Goal: Task Accomplishment & Management: Manage account settings

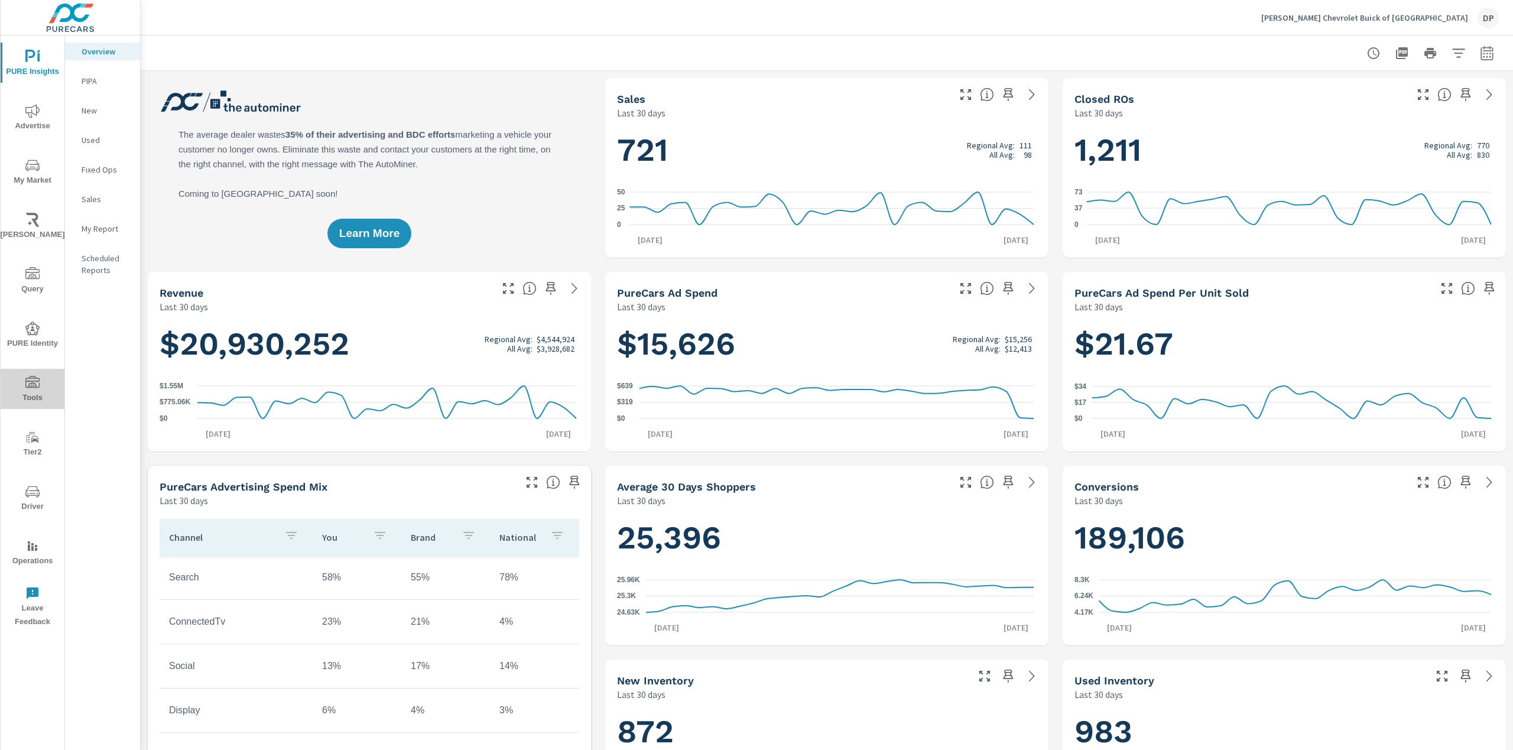
click at [27, 375] on button "Tools" at bounding box center [33, 389] width 64 height 40
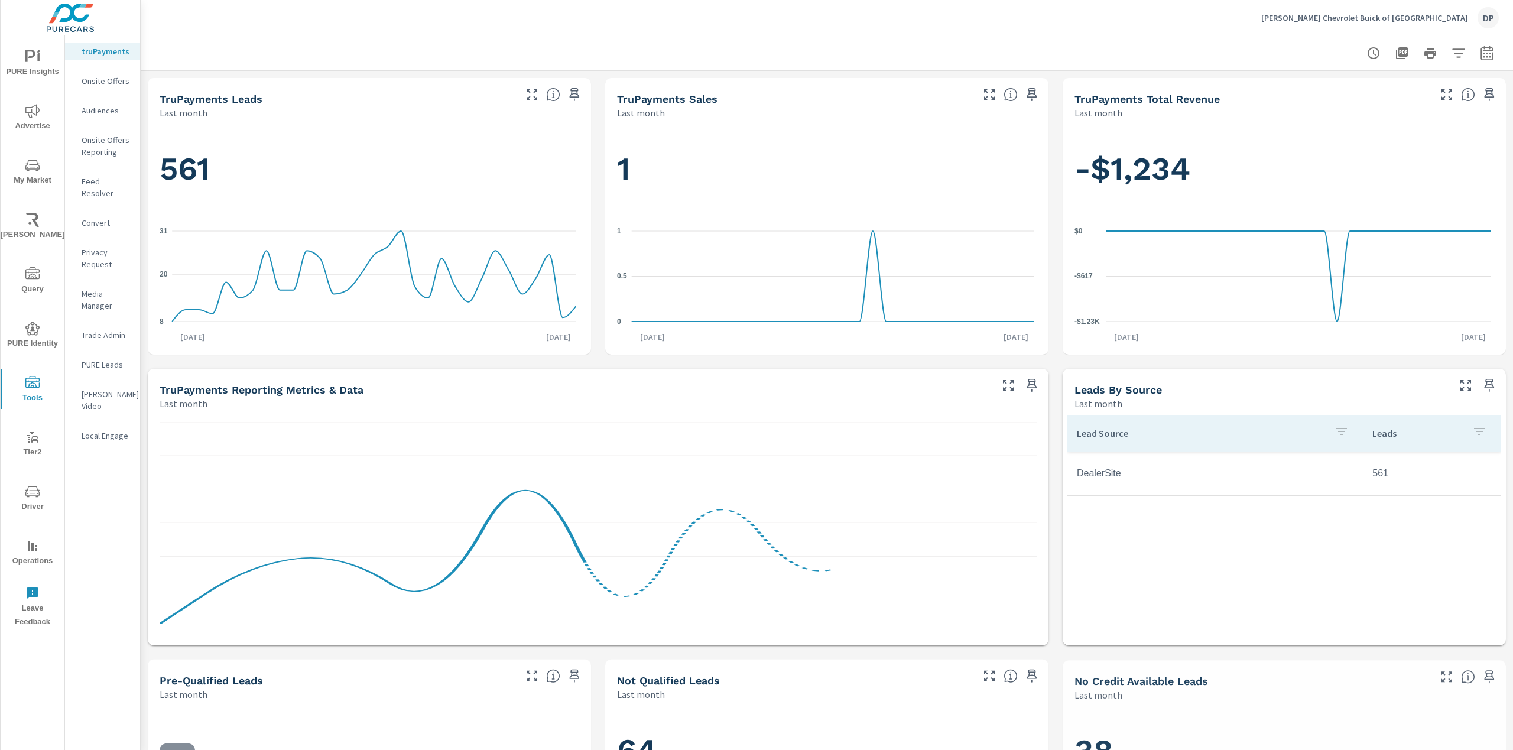
click at [33, 490] on icon "nav menu" at bounding box center [32, 491] width 14 height 11
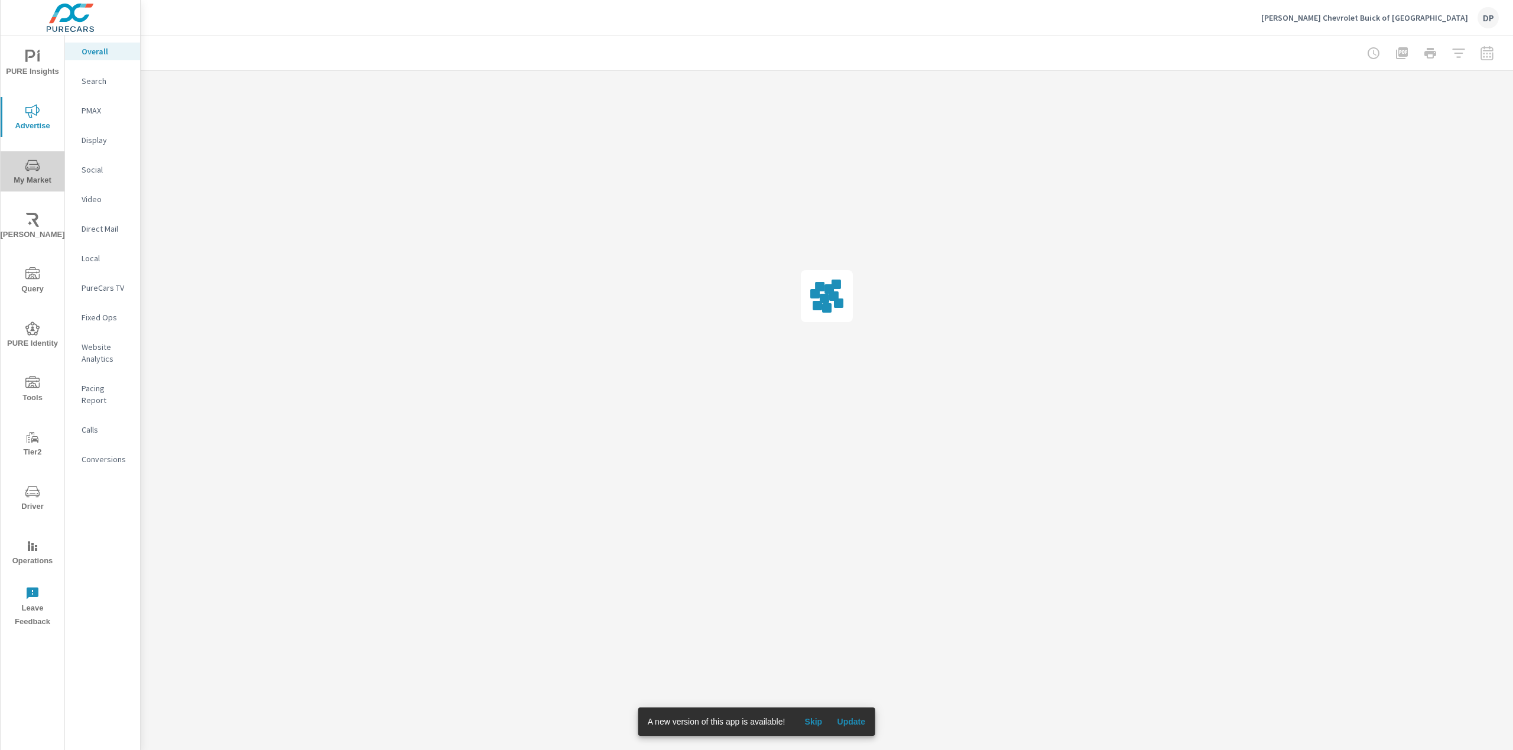
click at [39, 174] on span "My Market" at bounding box center [32, 172] width 57 height 29
click at [85, 361] on p "Inventory" at bounding box center [106, 365] width 49 height 12
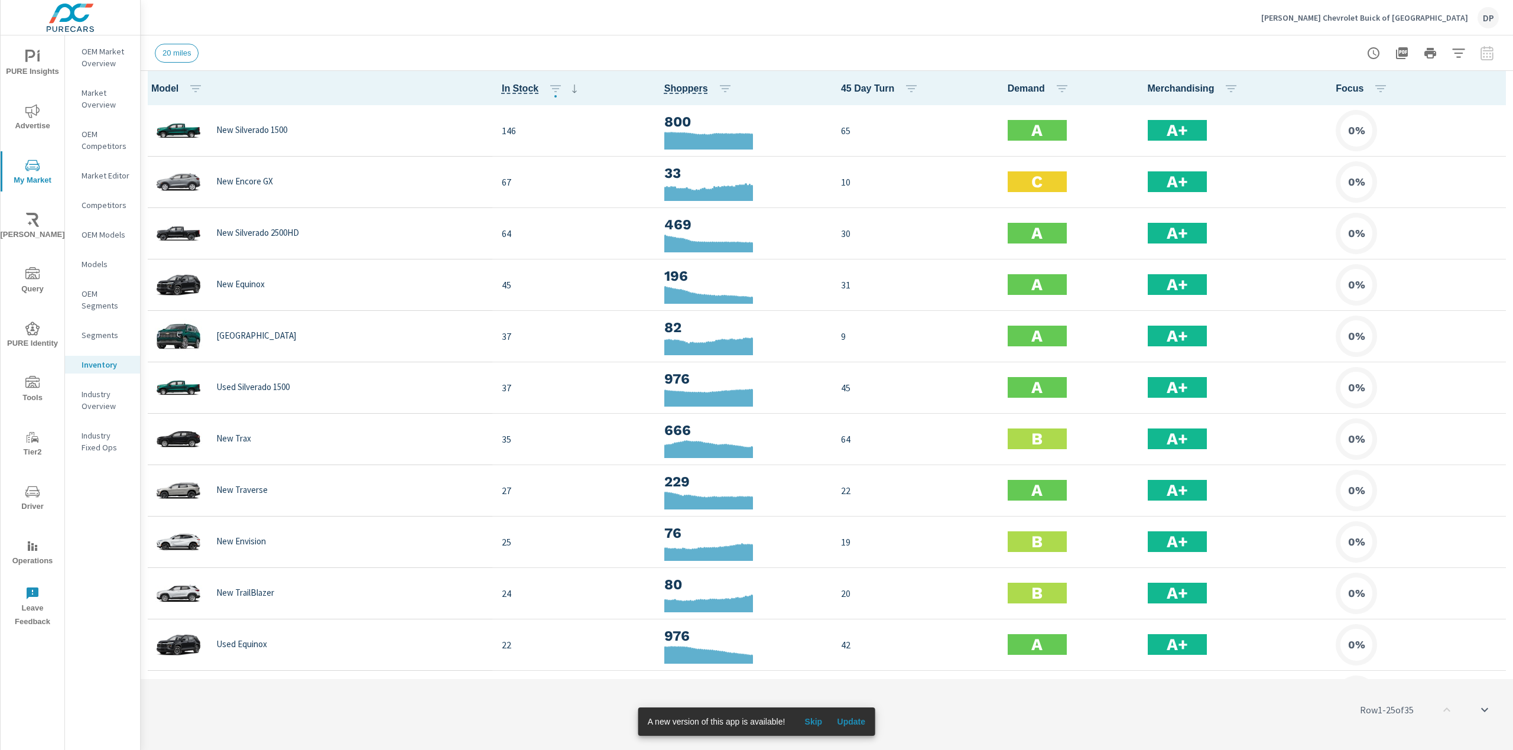
scroll to position [1, 0]
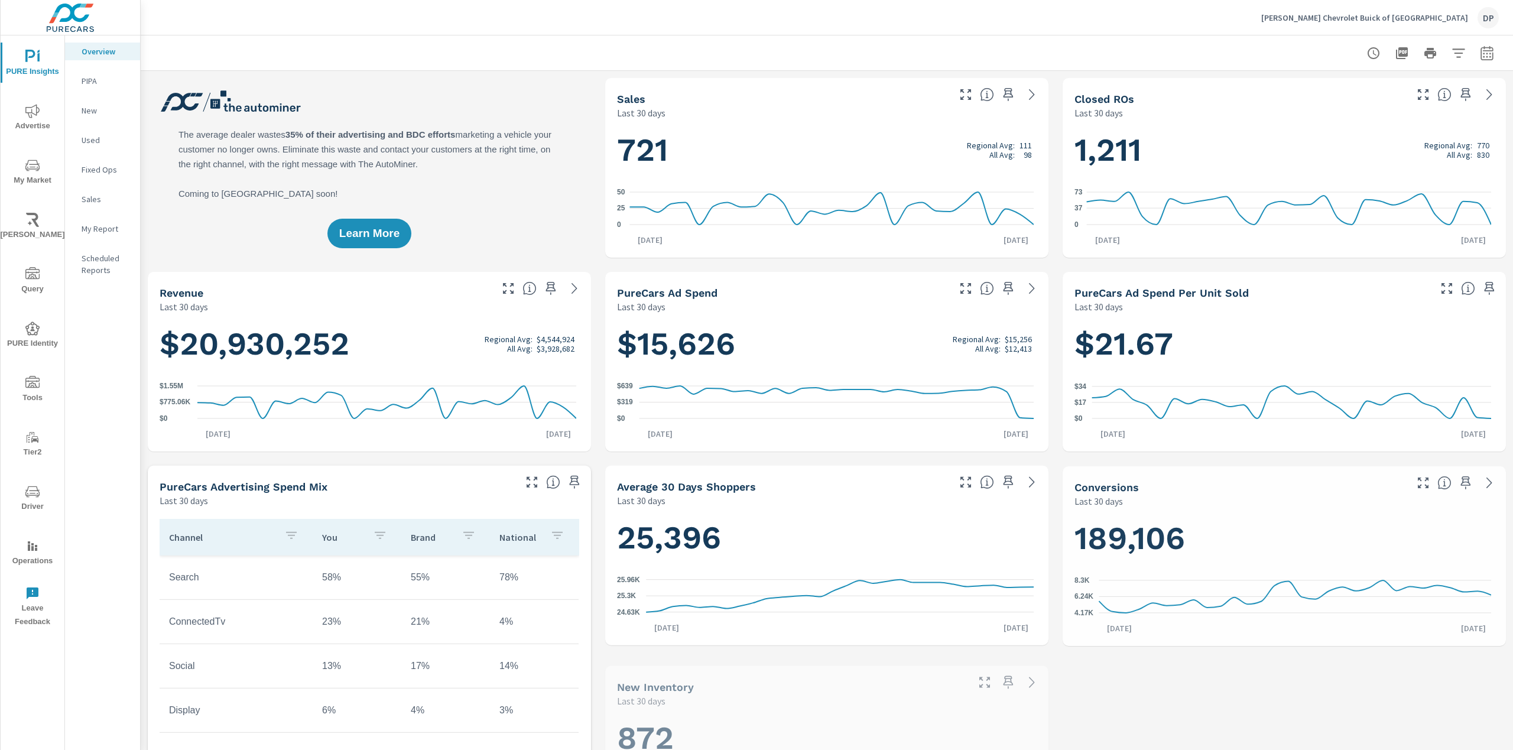
click at [31, 115] on icon "nav menu" at bounding box center [32, 111] width 14 height 14
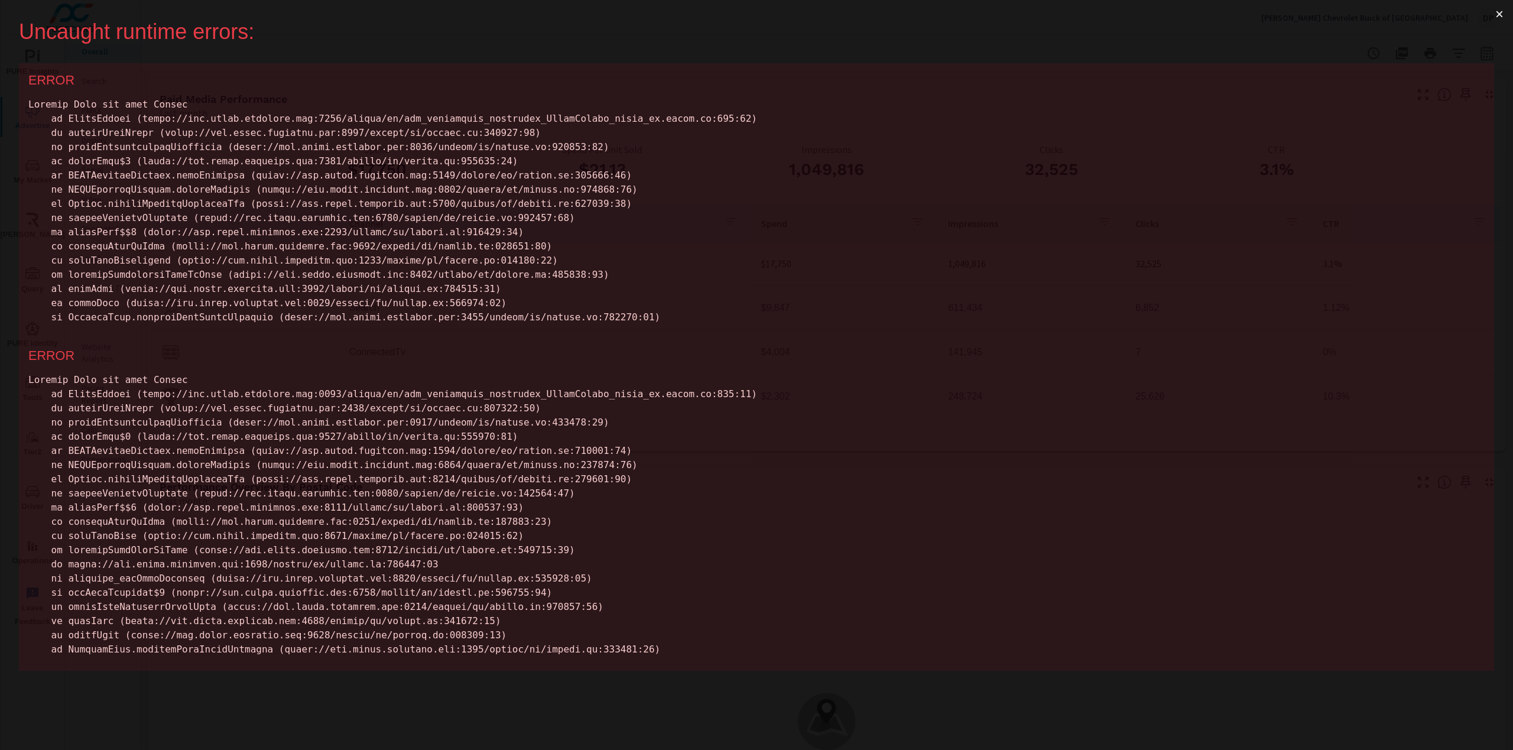
click at [1500, 14] on button "×" at bounding box center [1499, 14] width 27 height 28
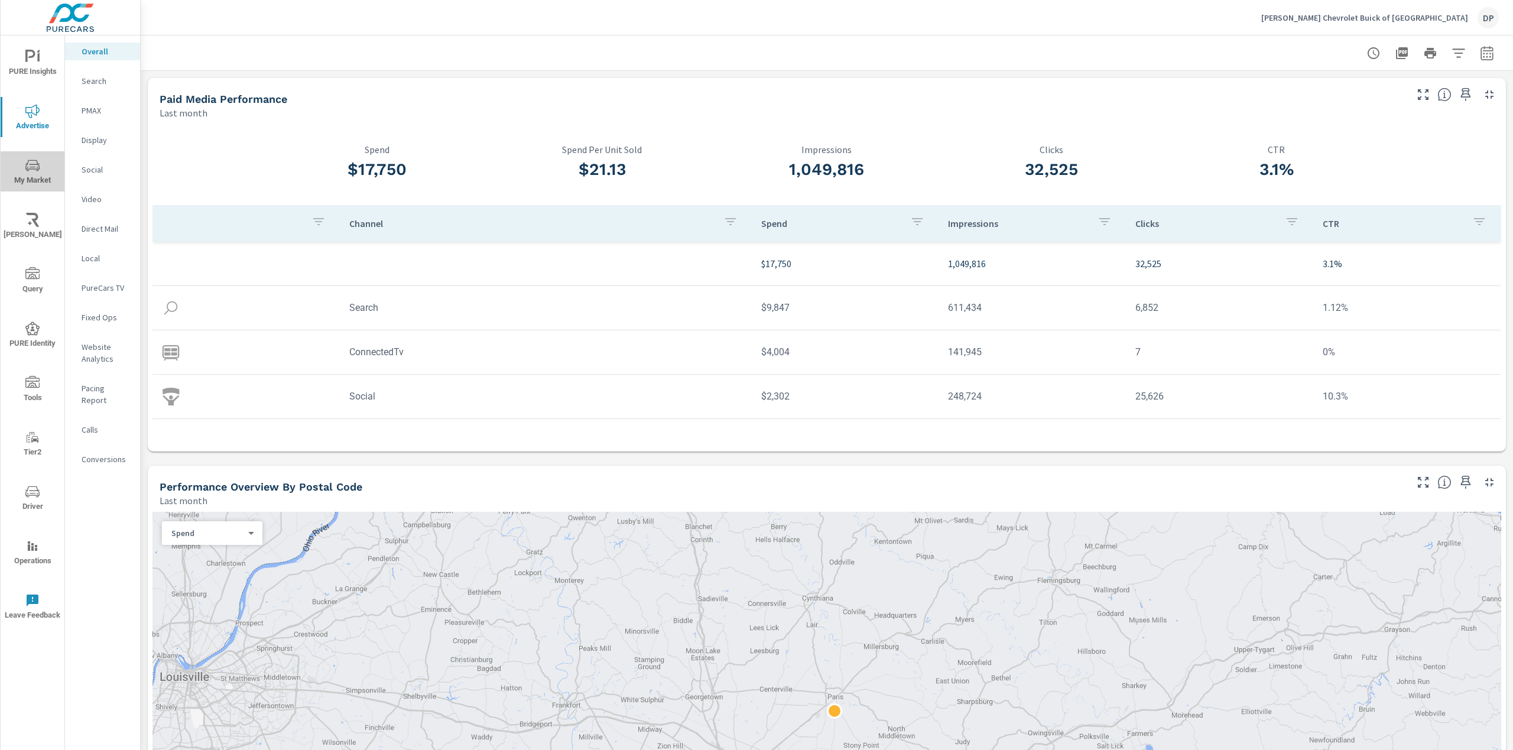
click at [41, 170] on span "My Market" at bounding box center [32, 172] width 57 height 29
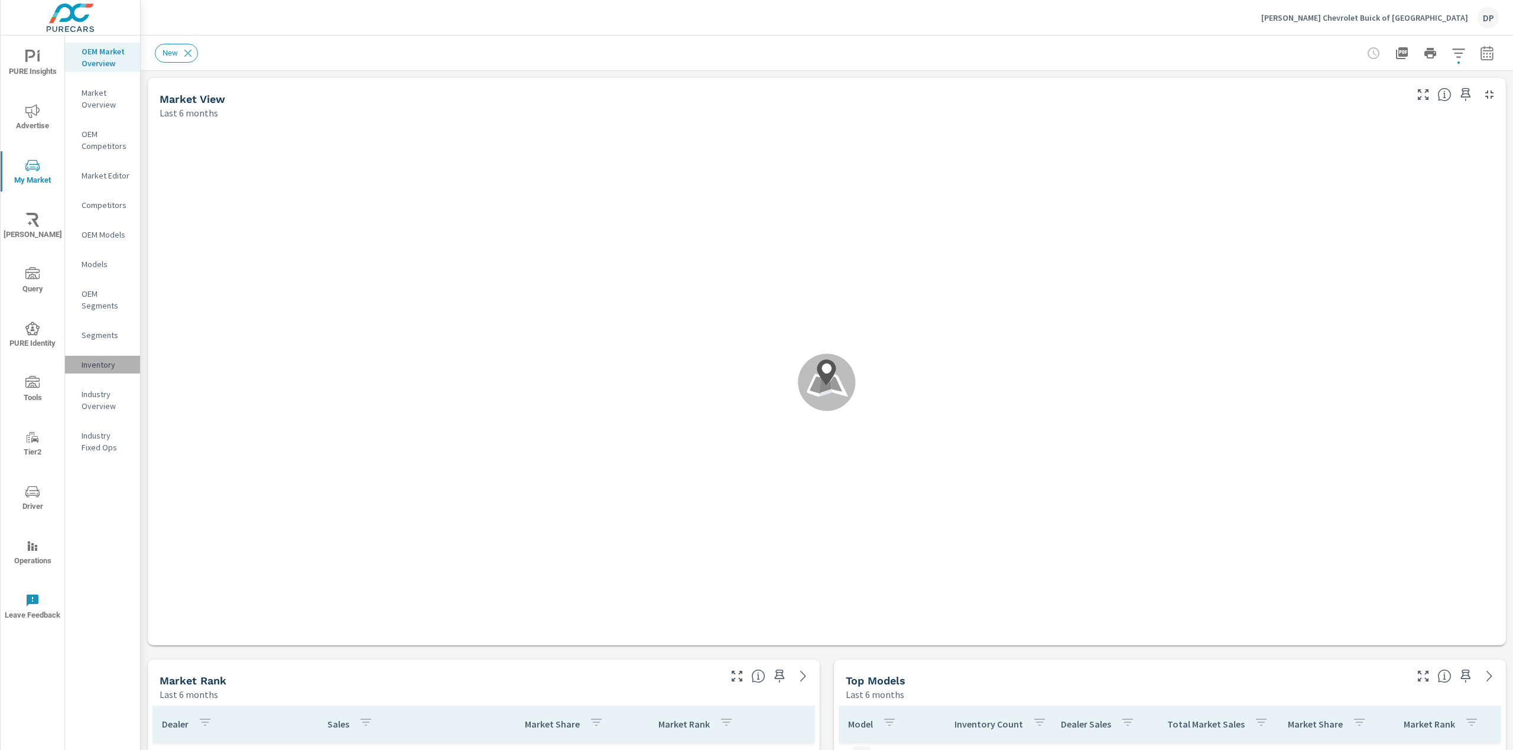
click at [97, 367] on p "Inventory" at bounding box center [106, 365] width 49 height 12
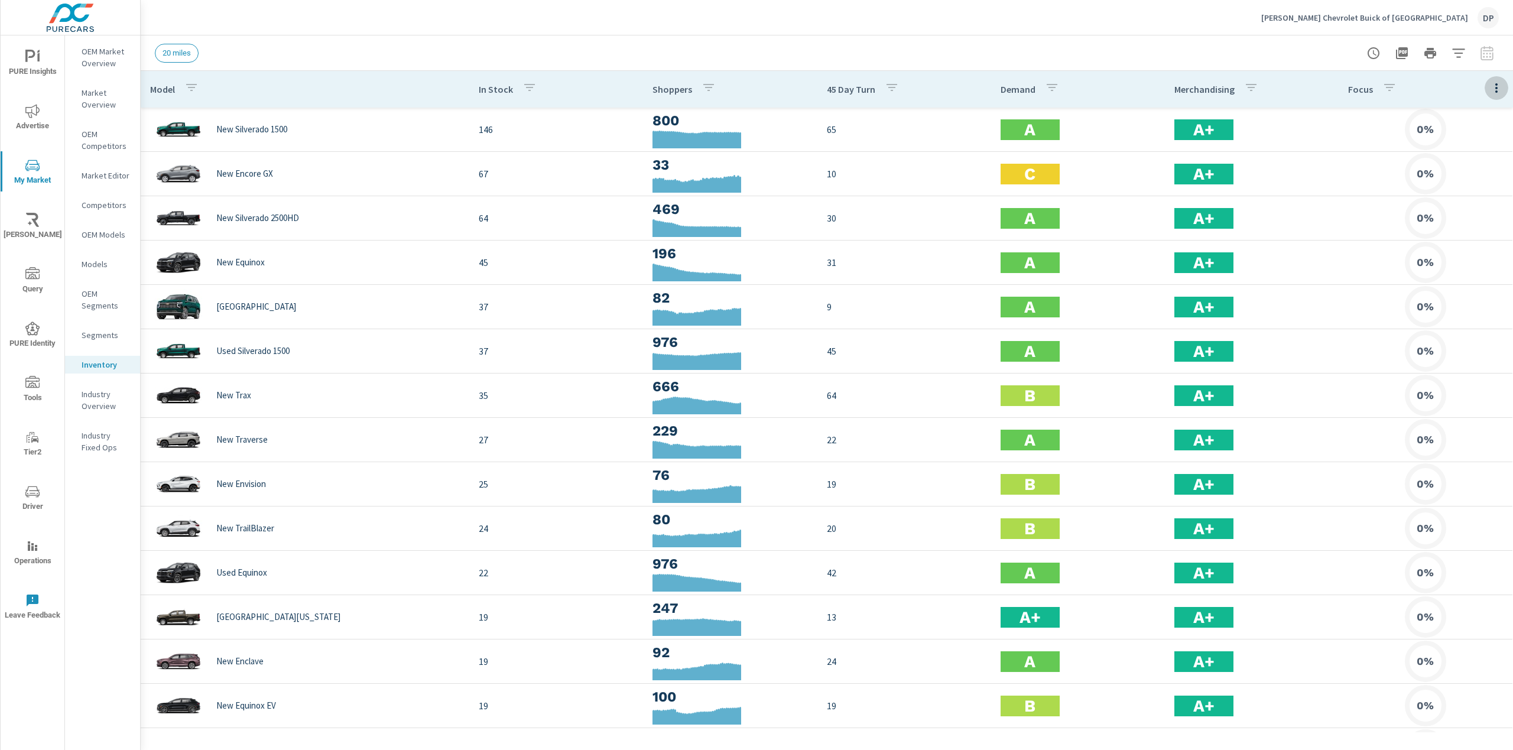
click at [1490, 87] on icon "button" at bounding box center [1497, 88] width 14 height 14
click at [1437, 162] on span "Audience" at bounding box center [1458, 158] width 74 height 12
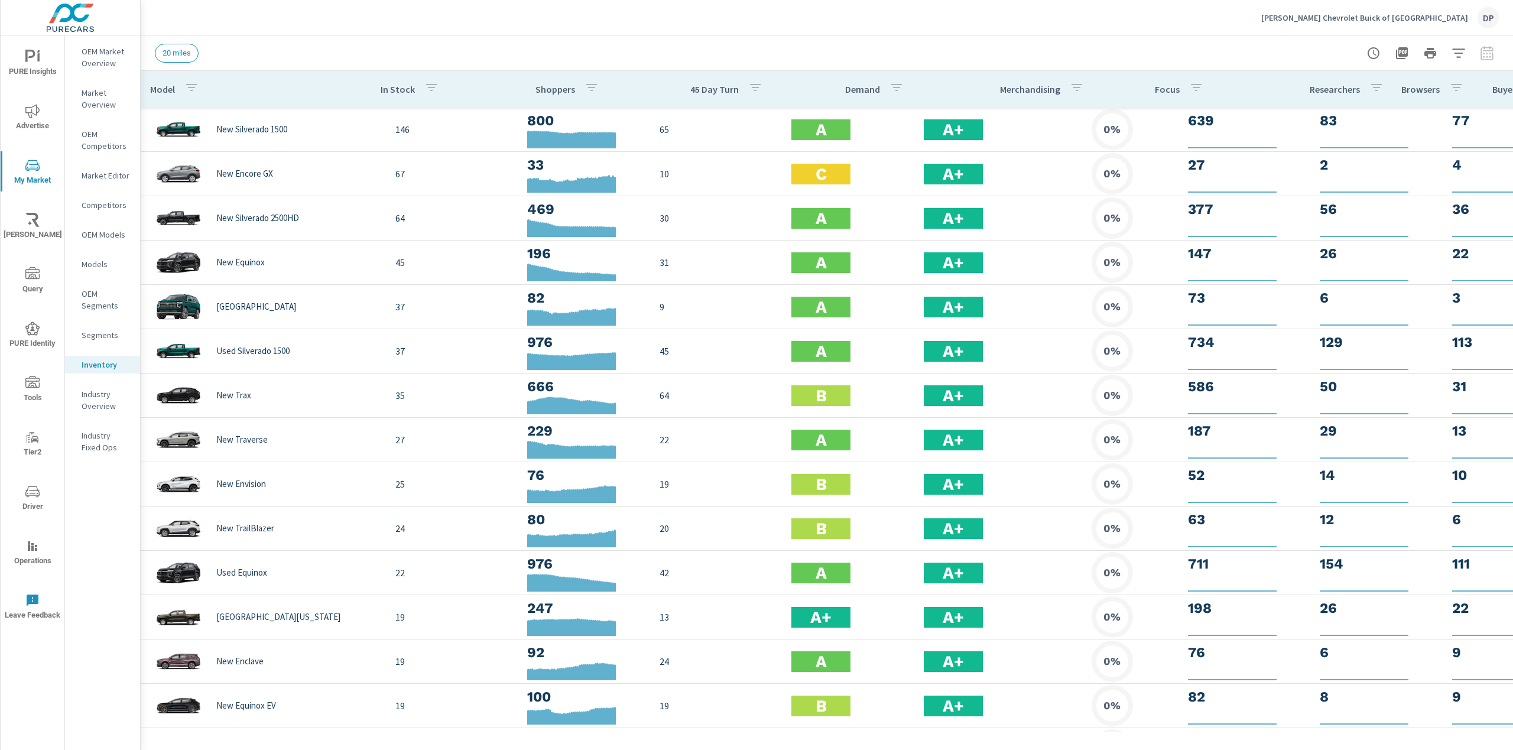
scroll to position [0, 70]
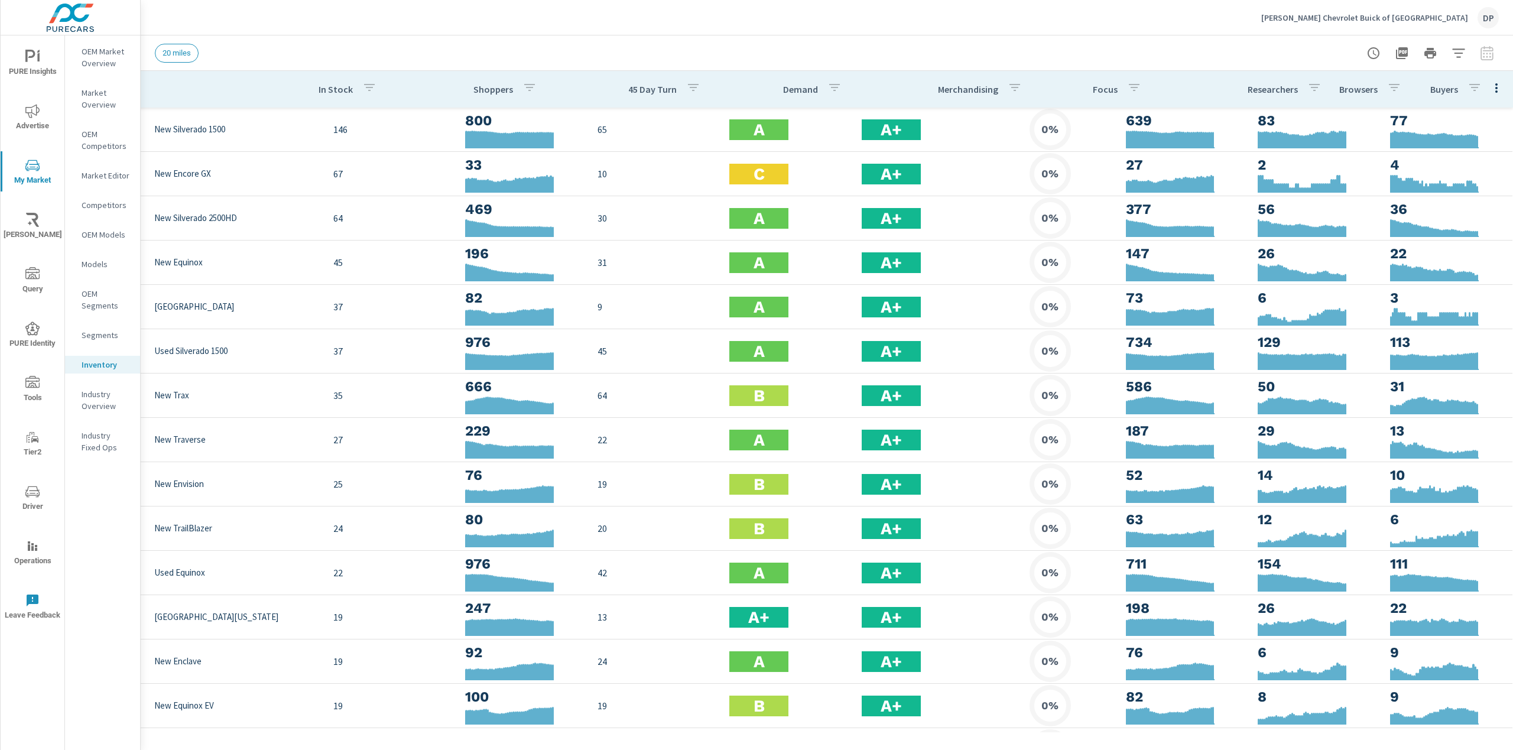
click at [1490, 83] on icon "button" at bounding box center [1497, 88] width 14 height 14
click at [1446, 217] on span "Market Comparison" at bounding box center [1458, 222] width 74 height 12
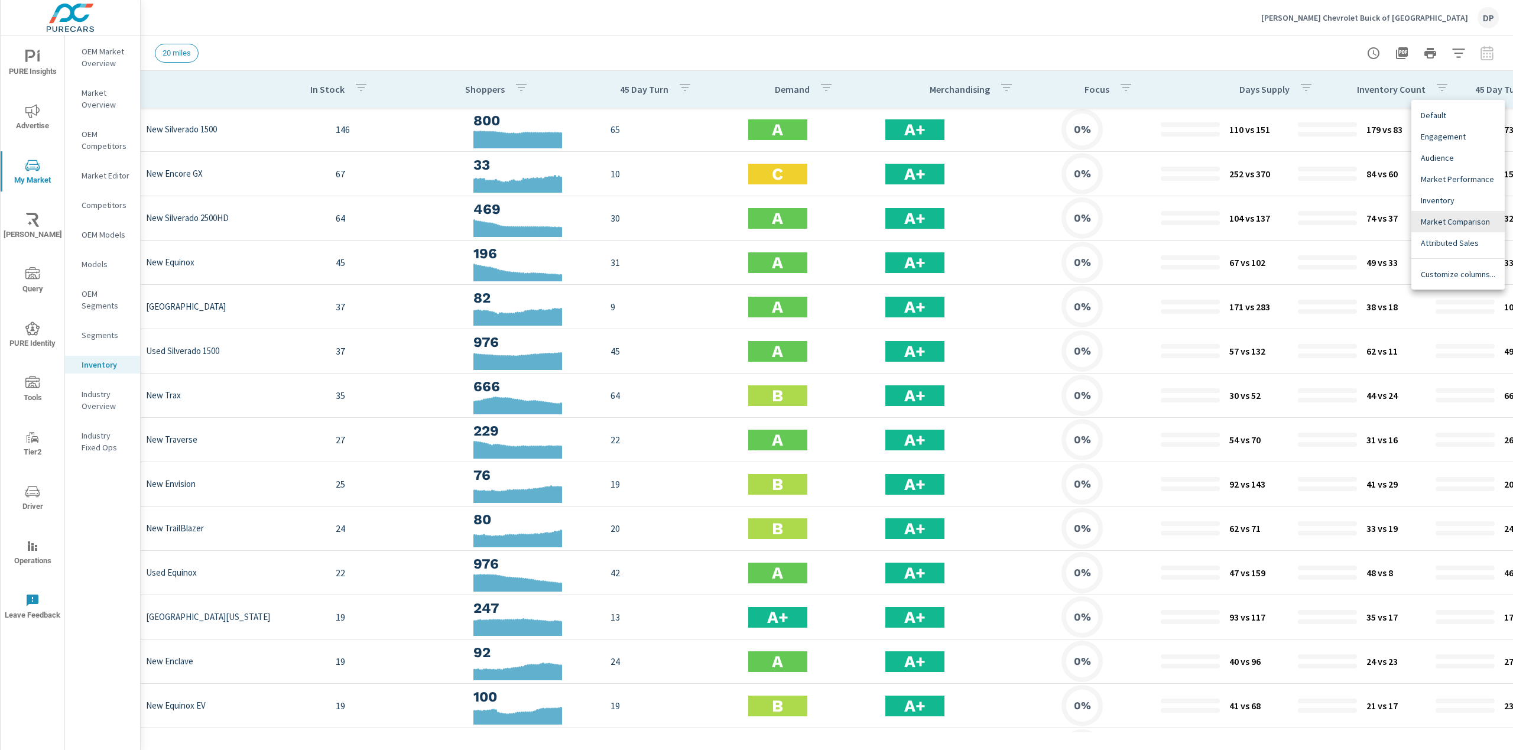
scroll to position [0, 279]
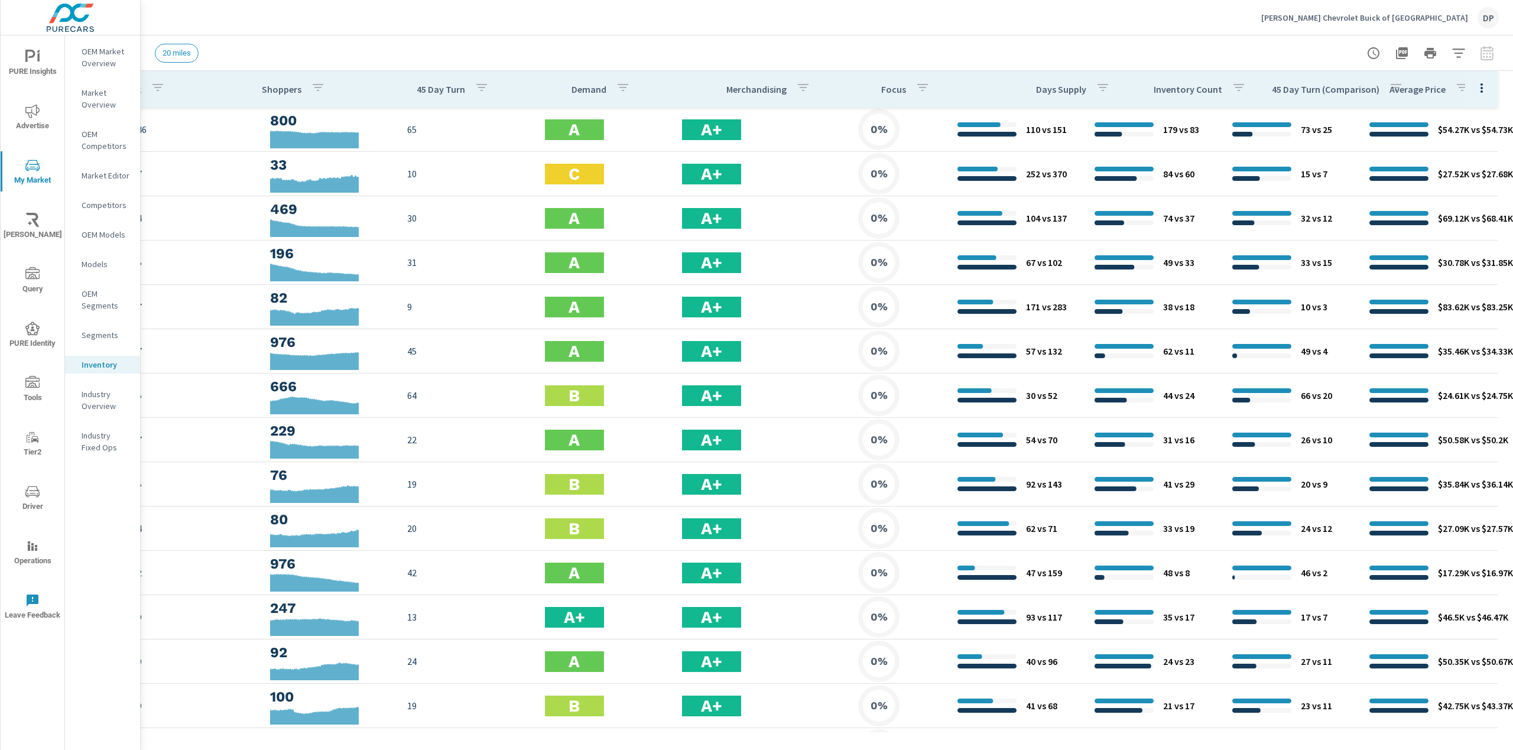
click at [1475, 92] on icon "button" at bounding box center [1482, 88] width 14 height 14
click at [1439, 152] on span "Audience" at bounding box center [1458, 158] width 74 height 12
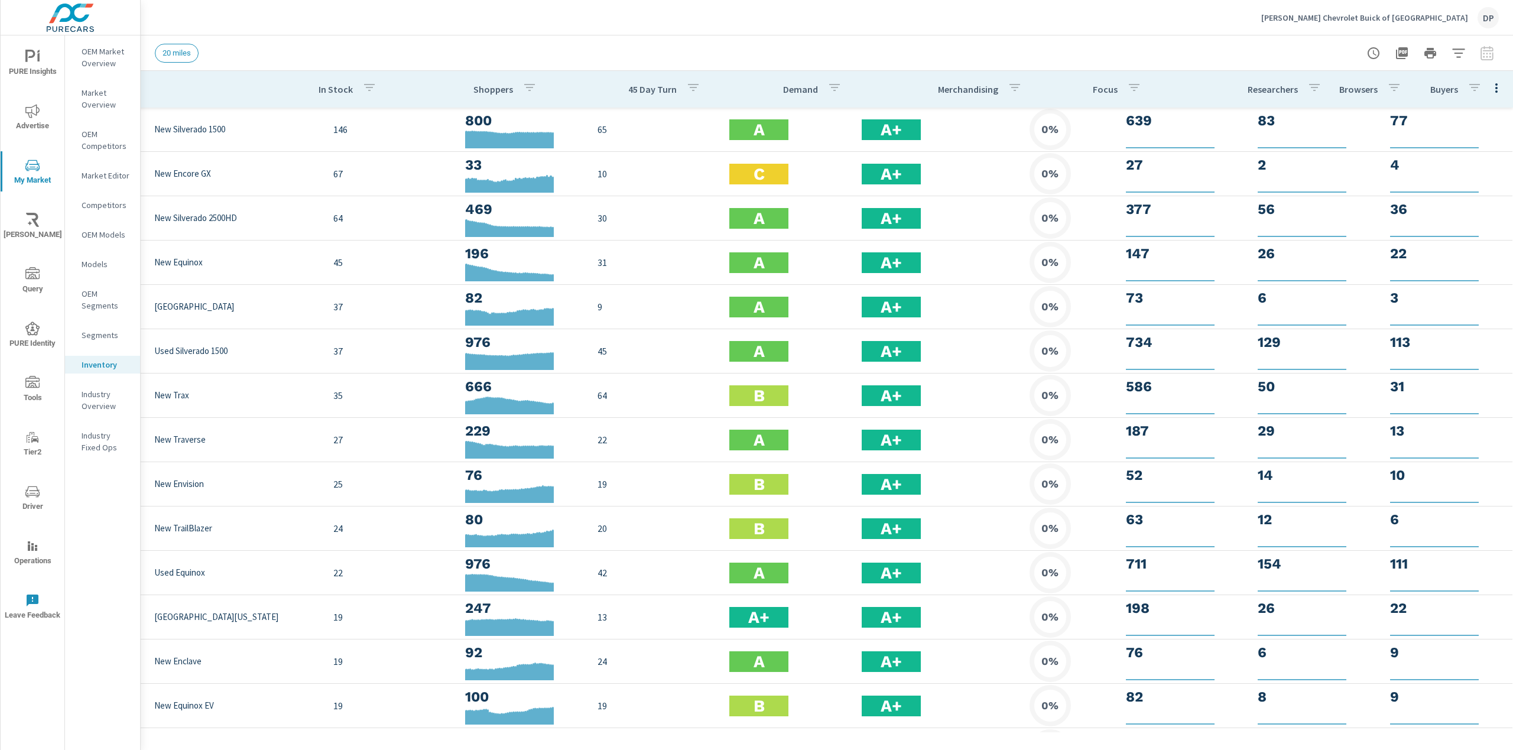
scroll to position [0, 70]
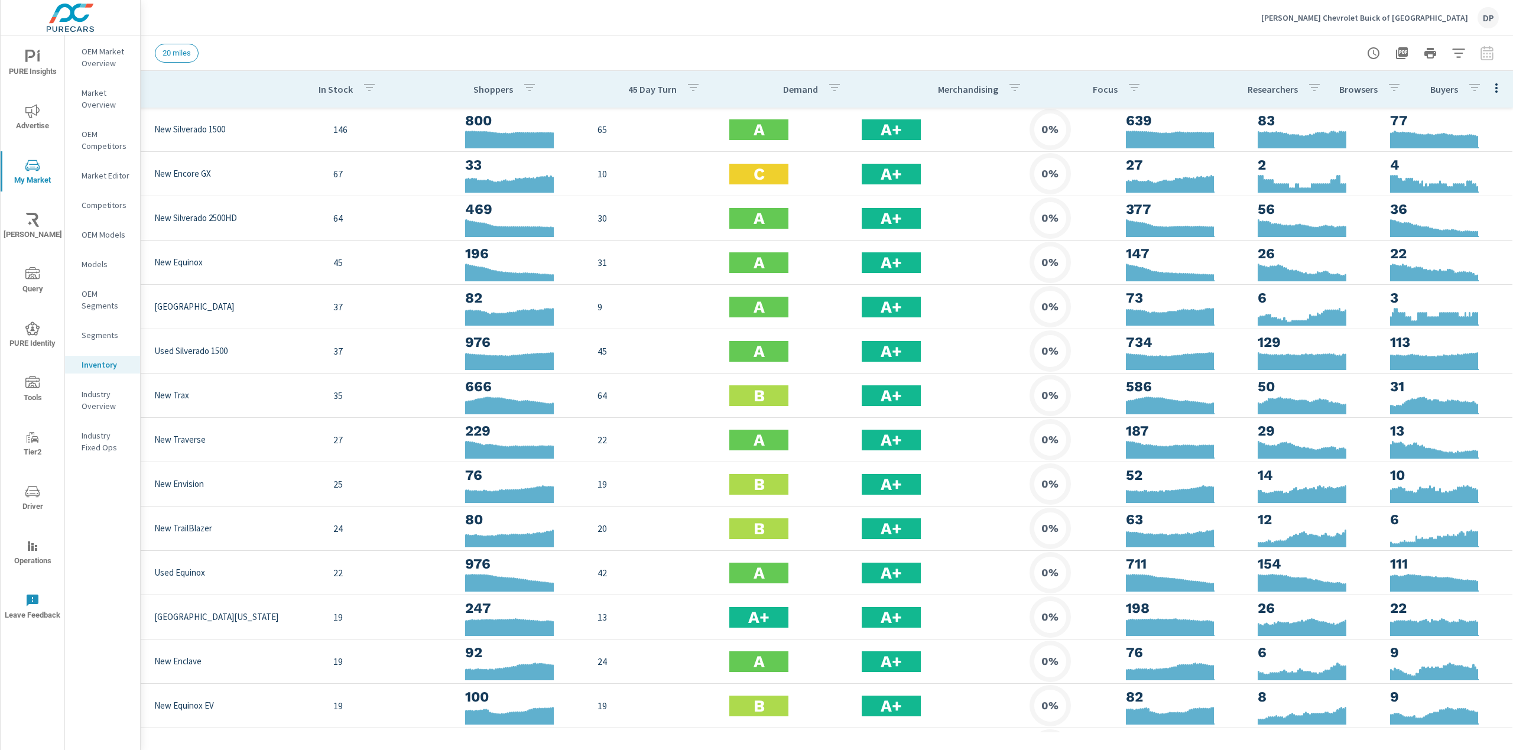
click at [1493, 90] on icon "button" at bounding box center [1497, 88] width 14 height 14
click at [1465, 118] on span "Default" at bounding box center [1458, 115] width 74 height 12
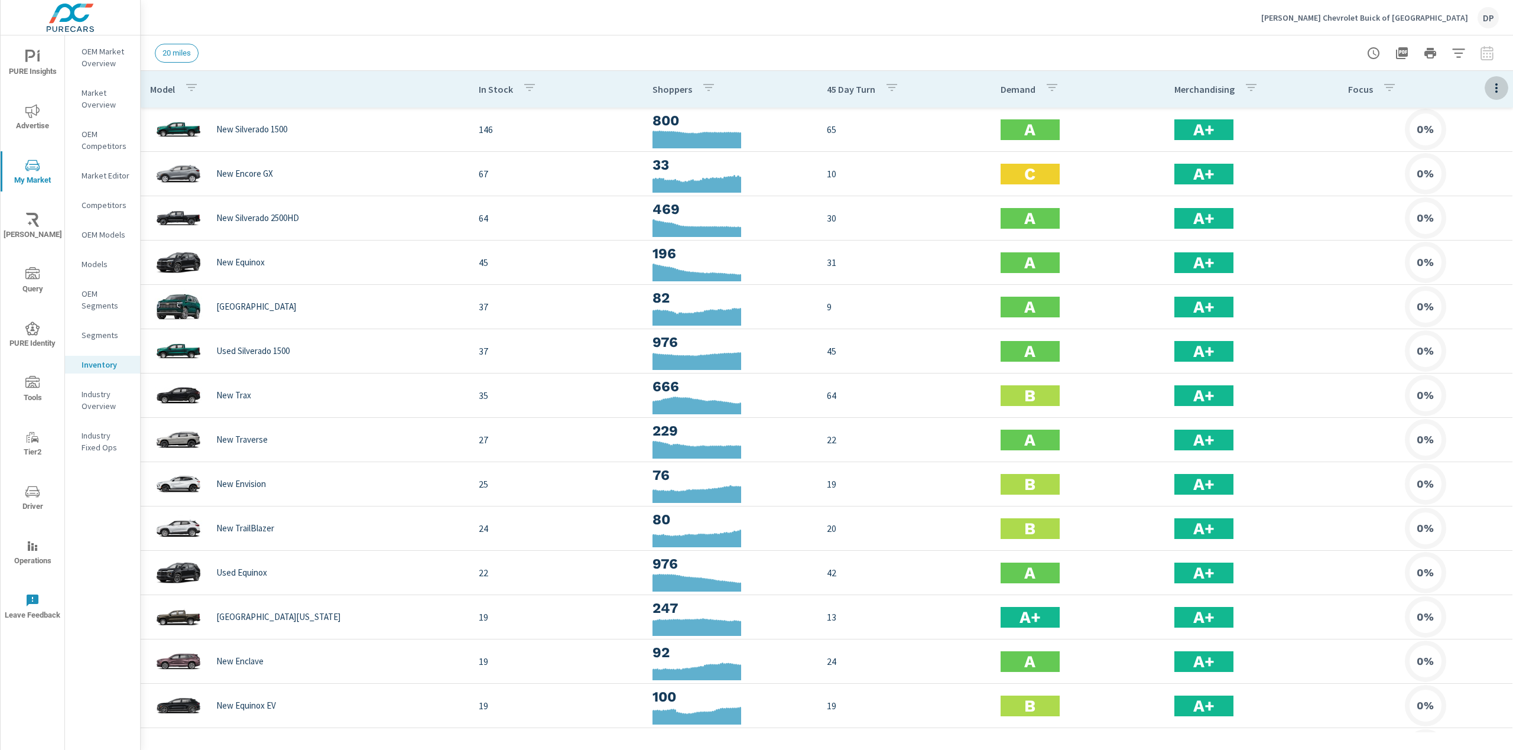
click at [1490, 92] on icon "button" at bounding box center [1497, 88] width 14 height 14
click at [1444, 279] on span "Customize columns..." at bounding box center [1458, 274] width 74 height 12
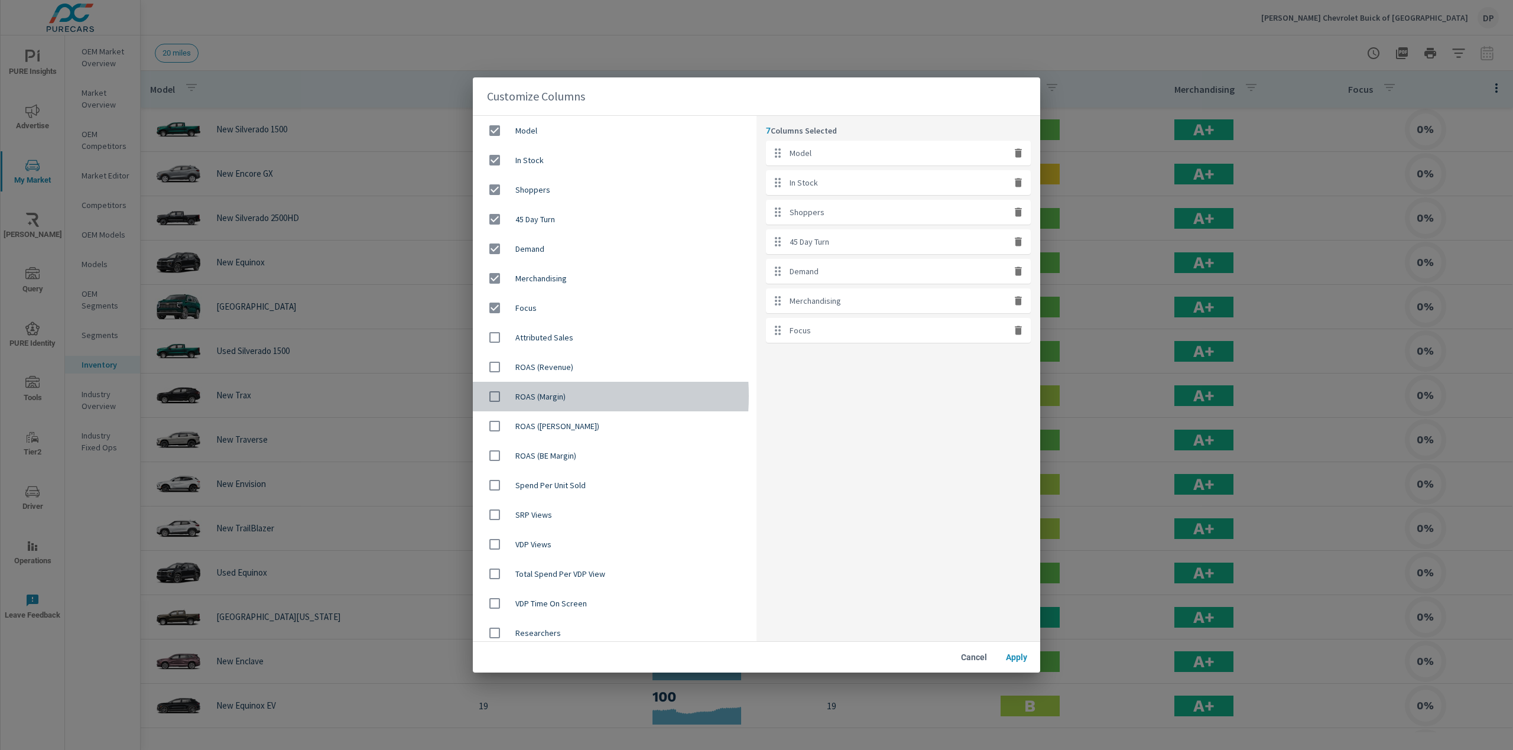
click at [518, 396] on span "ROAS (Margin)" at bounding box center [631, 397] width 232 height 12
checkbox input "true"
click at [504, 427] on input "checkbox" at bounding box center [494, 426] width 25 height 25
checkbox input "true"
click at [1022, 661] on button "Apply" at bounding box center [1017, 657] width 38 height 21
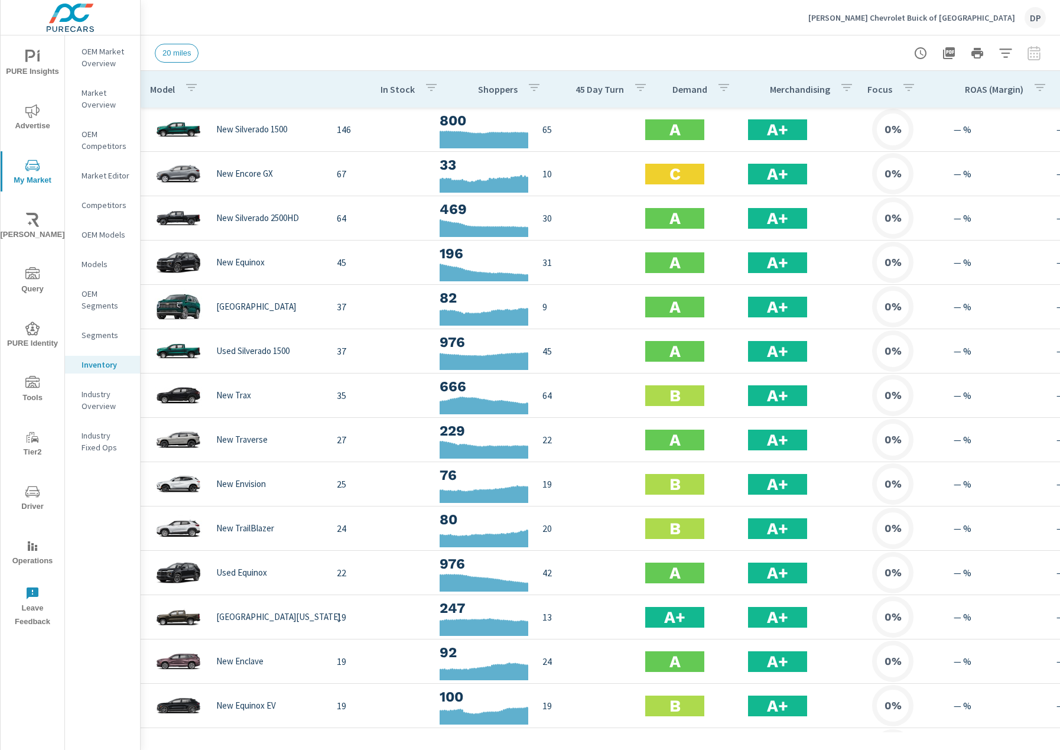
scroll to position [0, 81]
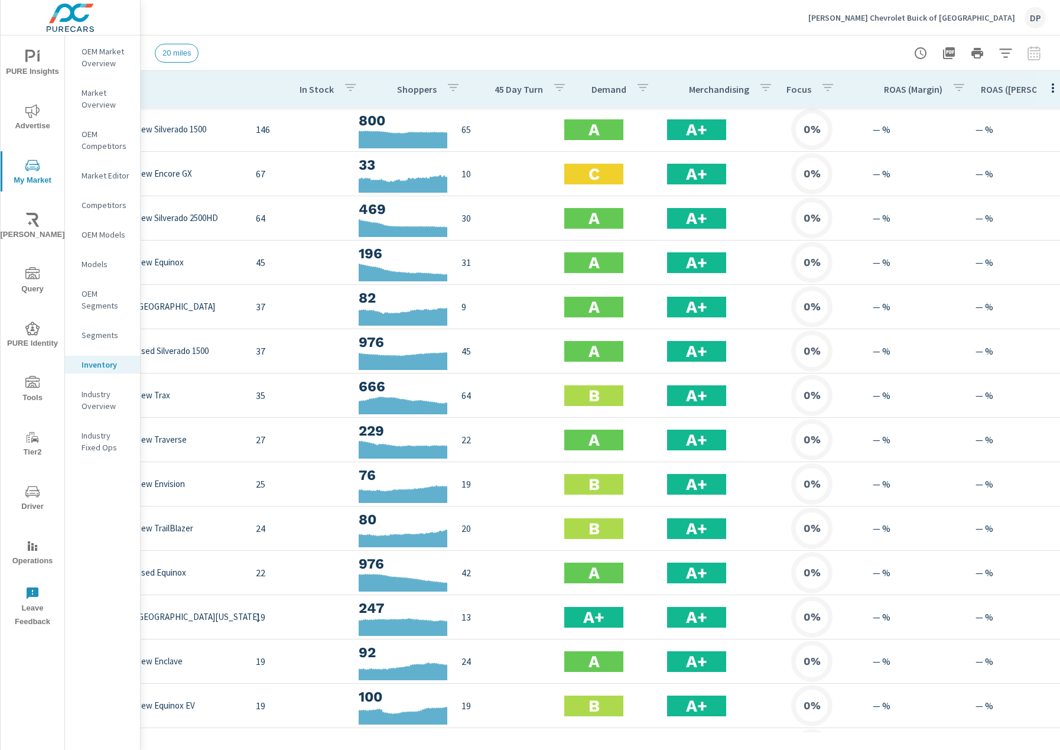
click at [1046, 86] on icon "button" at bounding box center [1053, 88] width 14 height 14
click at [999, 280] on span "Customize columns..." at bounding box center [1005, 274] width 74 height 12
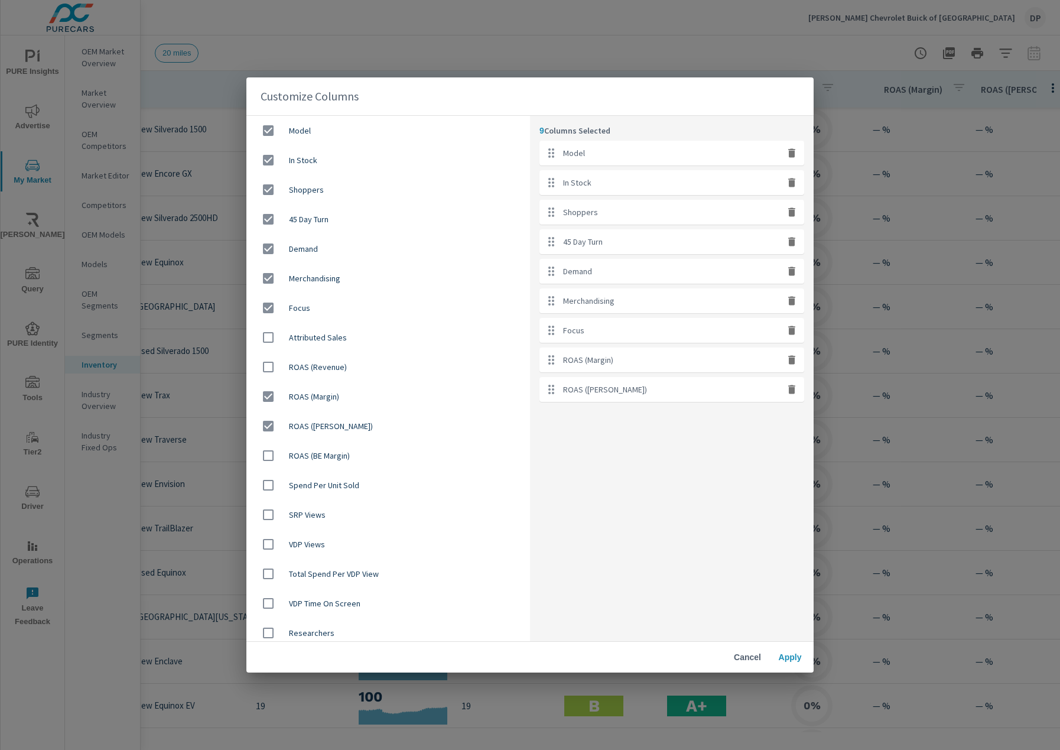
click at [316, 358] on div "ROAS (Revenue)" at bounding box center [388, 367] width 284 height 30
checkbox input "true"
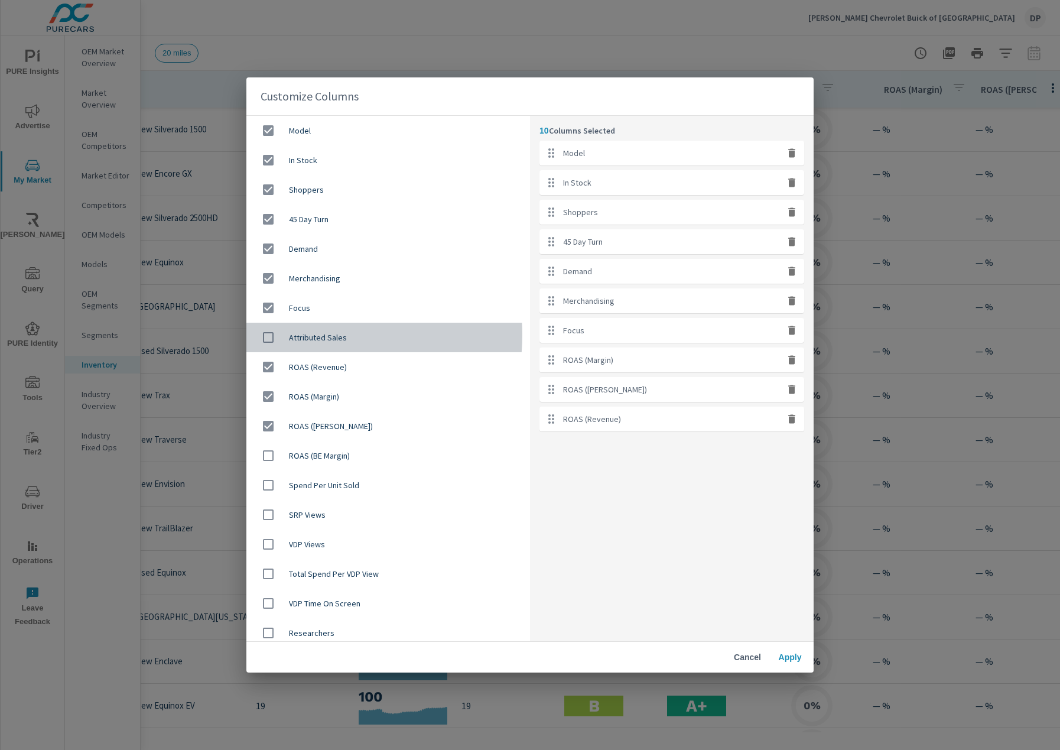
click at [316, 335] on span "Attributed Sales" at bounding box center [405, 338] width 232 height 12
checkbox input "true"
click at [785, 661] on span "Apply" at bounding box center [790, 657] width 28 height 11
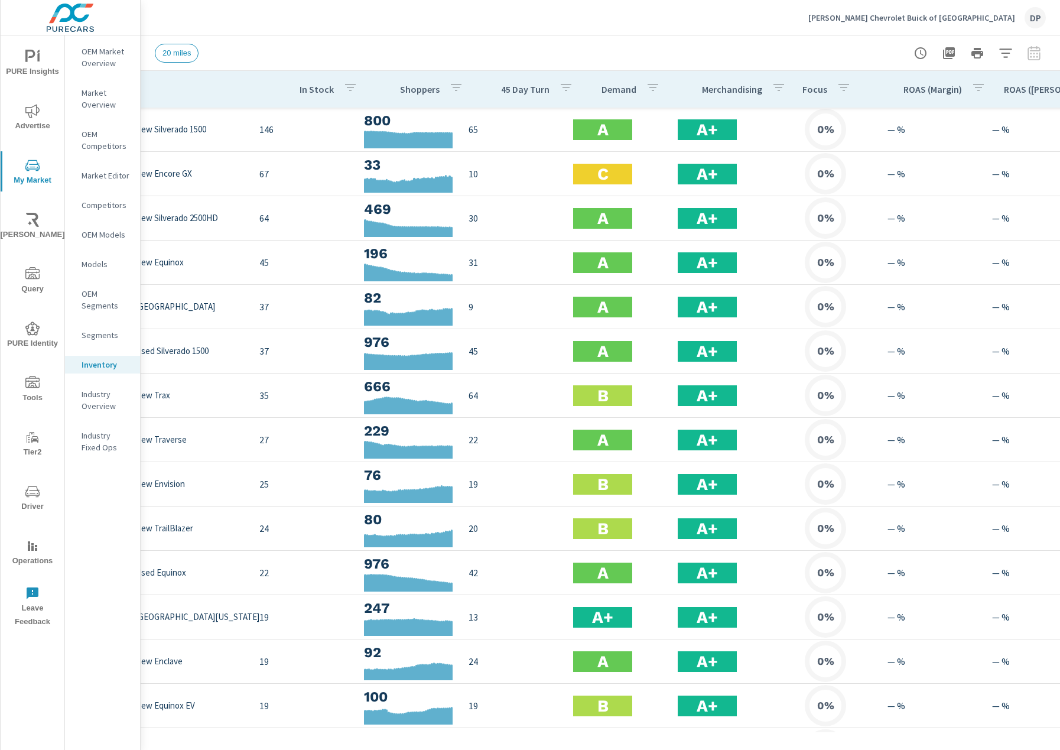
scroll to position [0, 297]
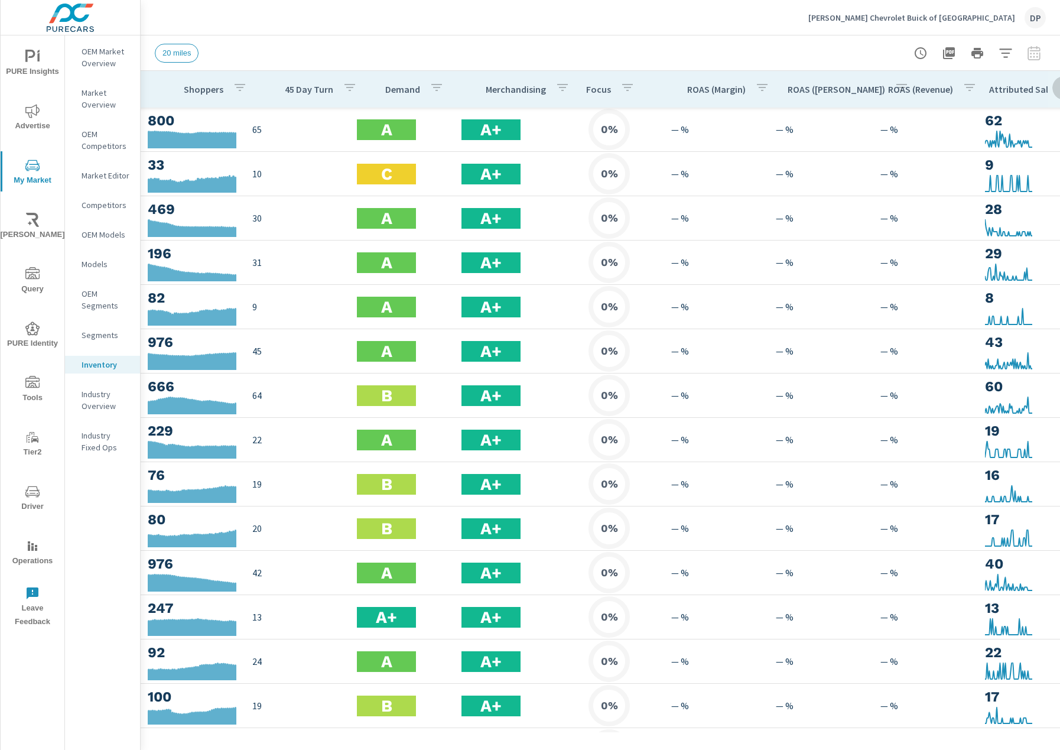
click at [1053, 79] on button "button" at bounding box center [1065, 88] width 24 height 24
click at [1000, 228] on div "Market Comparison" at bounding box center [1005, 221] width 93 height 21
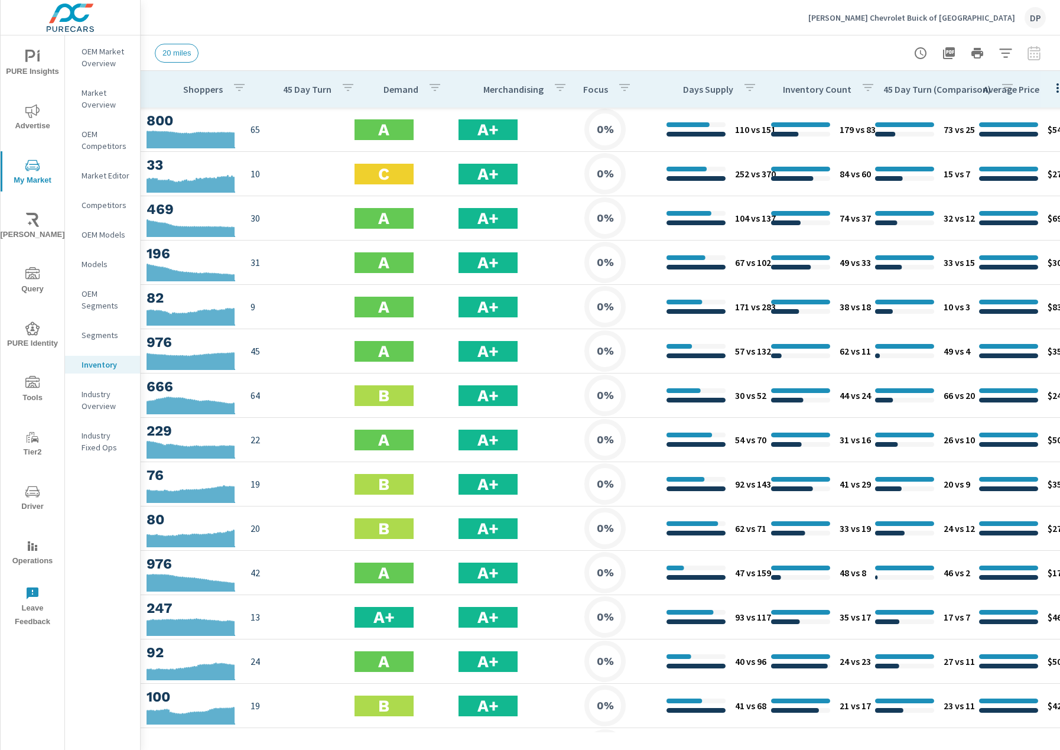
scroll to position [0, 361]
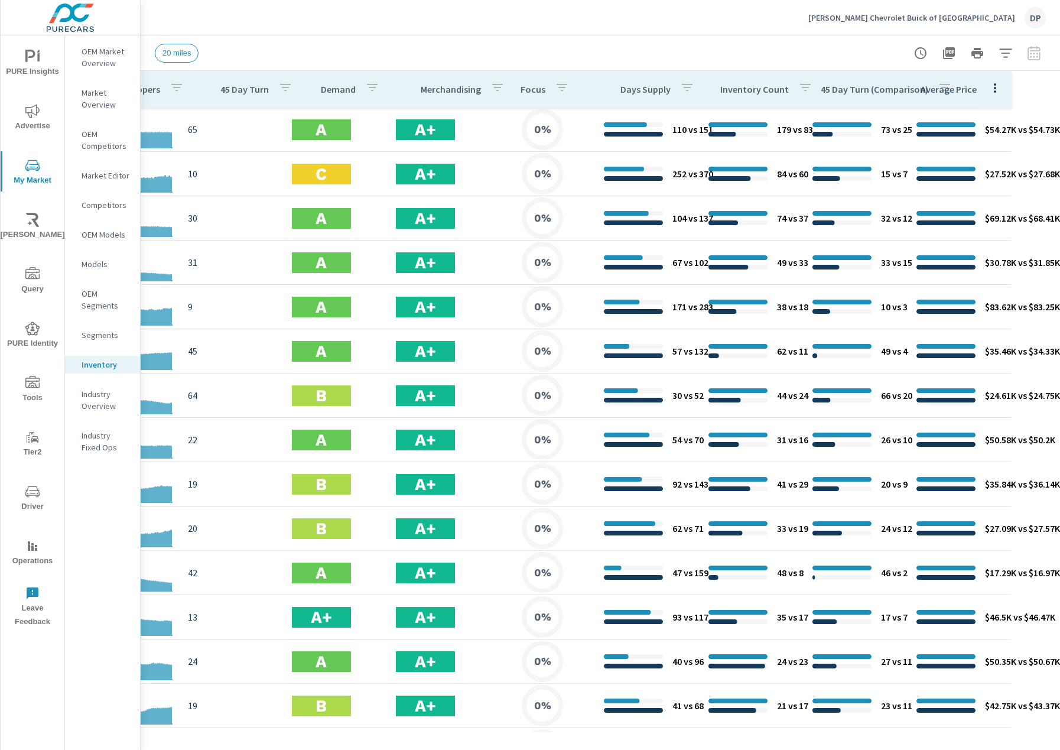
click at [985, 79] on button "button" at bounding box center [996, 88] width 24 height 24
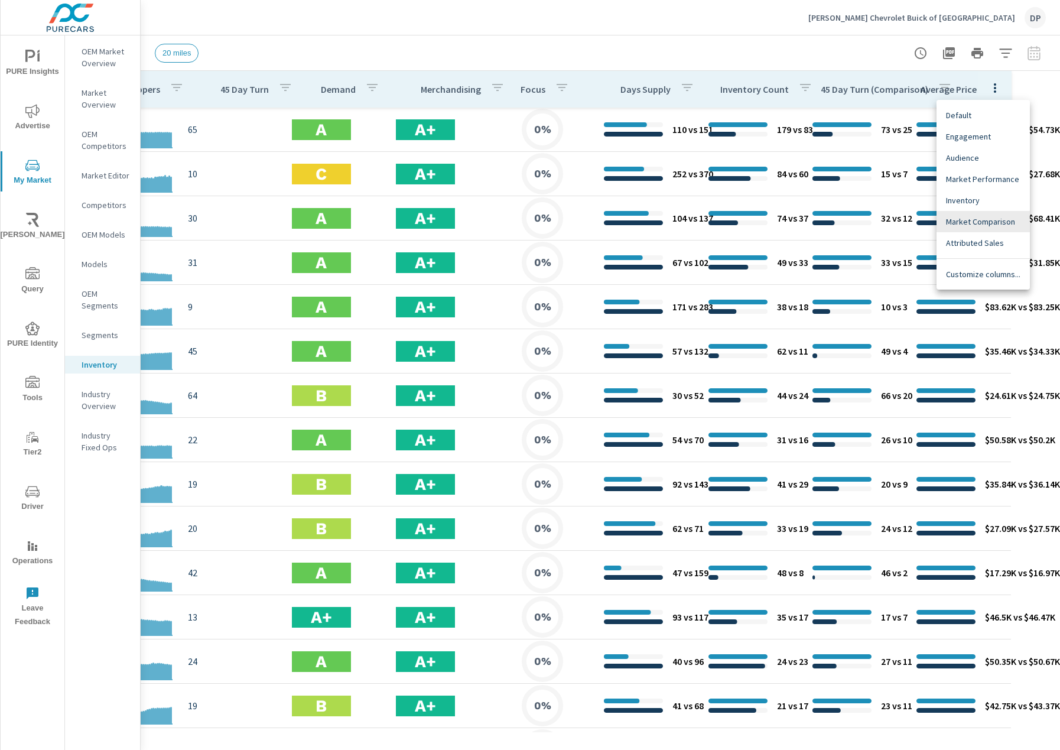
click at [989, 187] on div "Market Performance" at bounding box center [983, 178] width 93 height 21
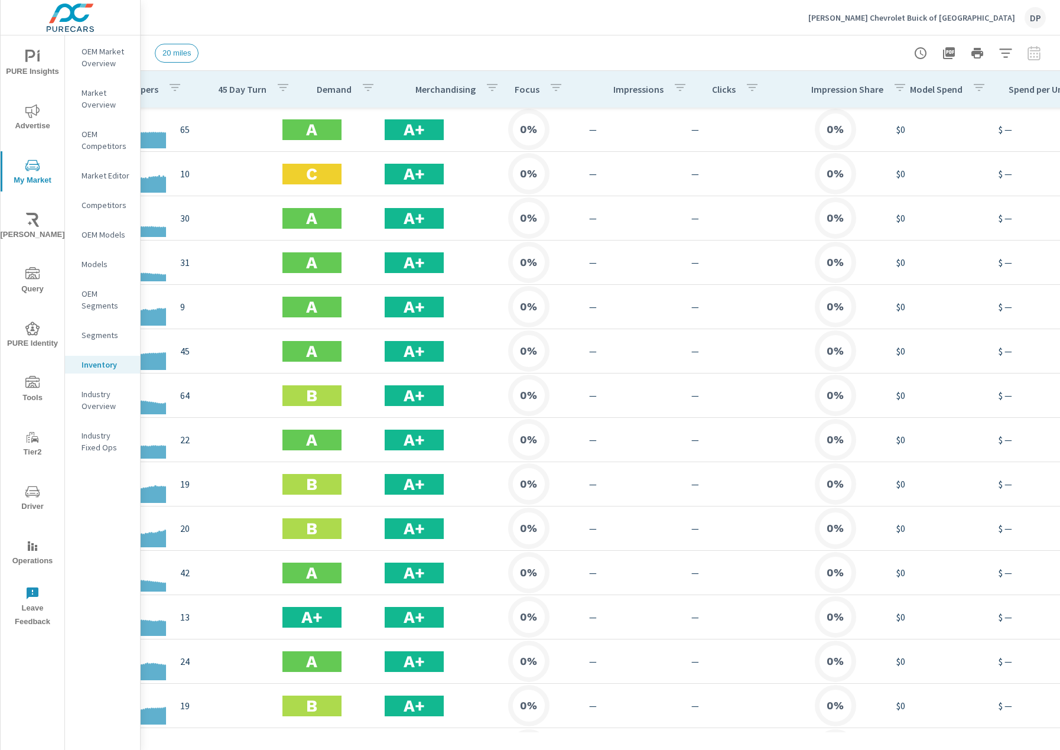
scroll to position [0, 596]
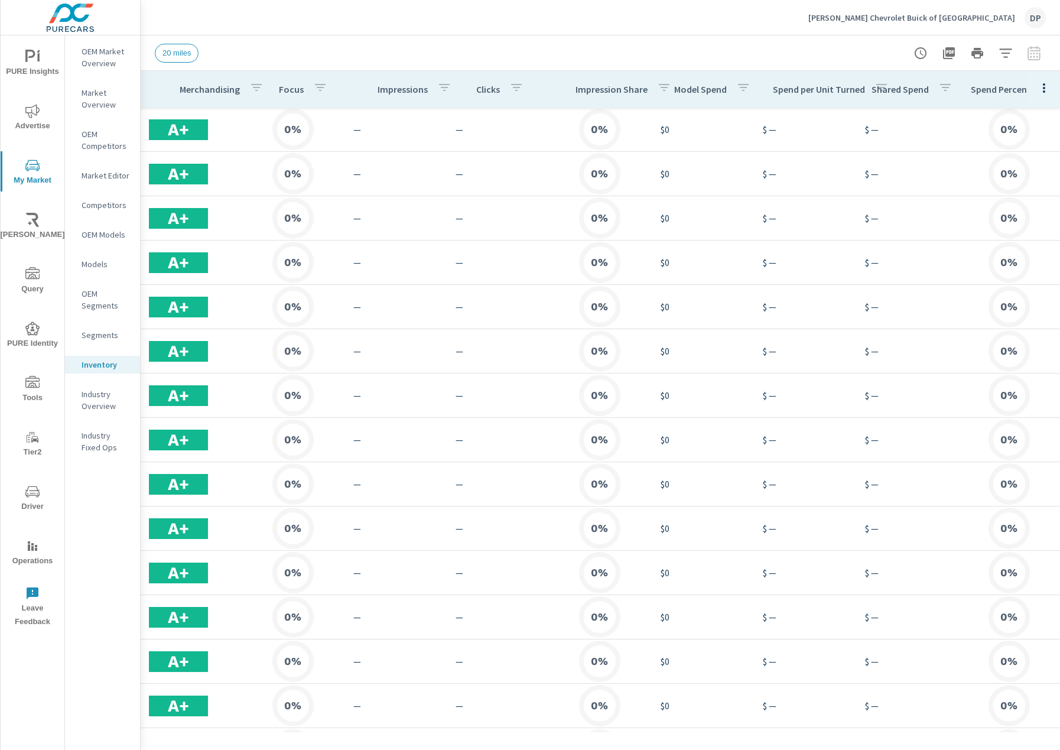
click at [1042, 96] on button "button" at bounding box center [1045, 88] width 24 height 24
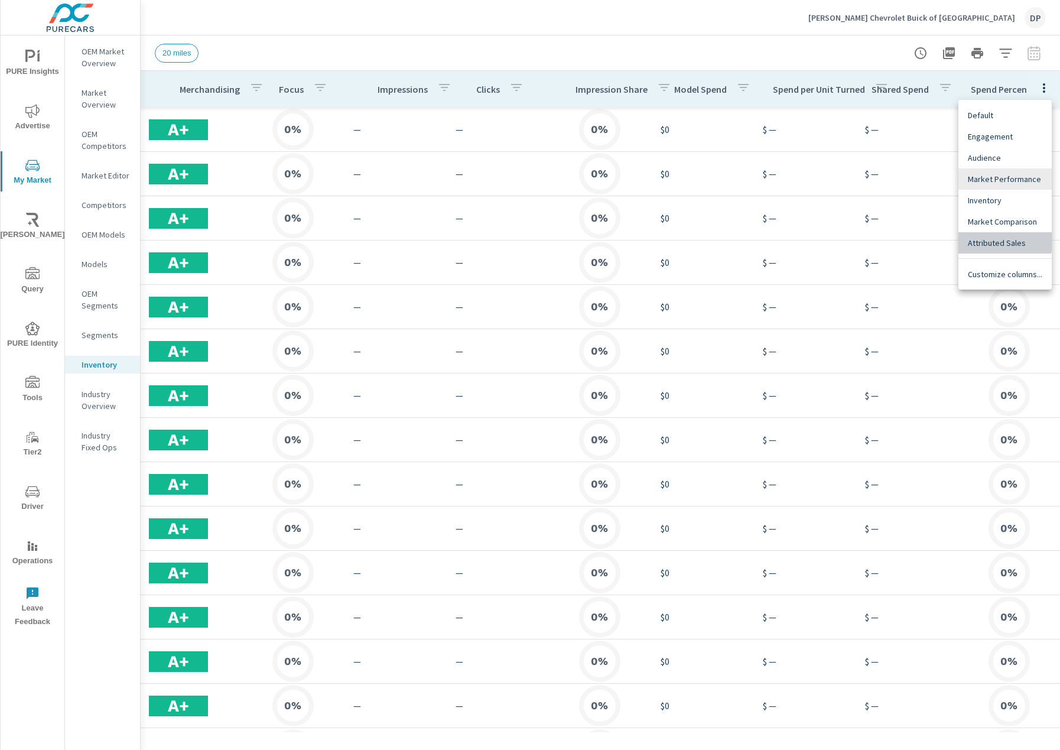
click at [997, 239] on span "Attributed Sales" at bounding box center [1005, 243] width 74 height 12
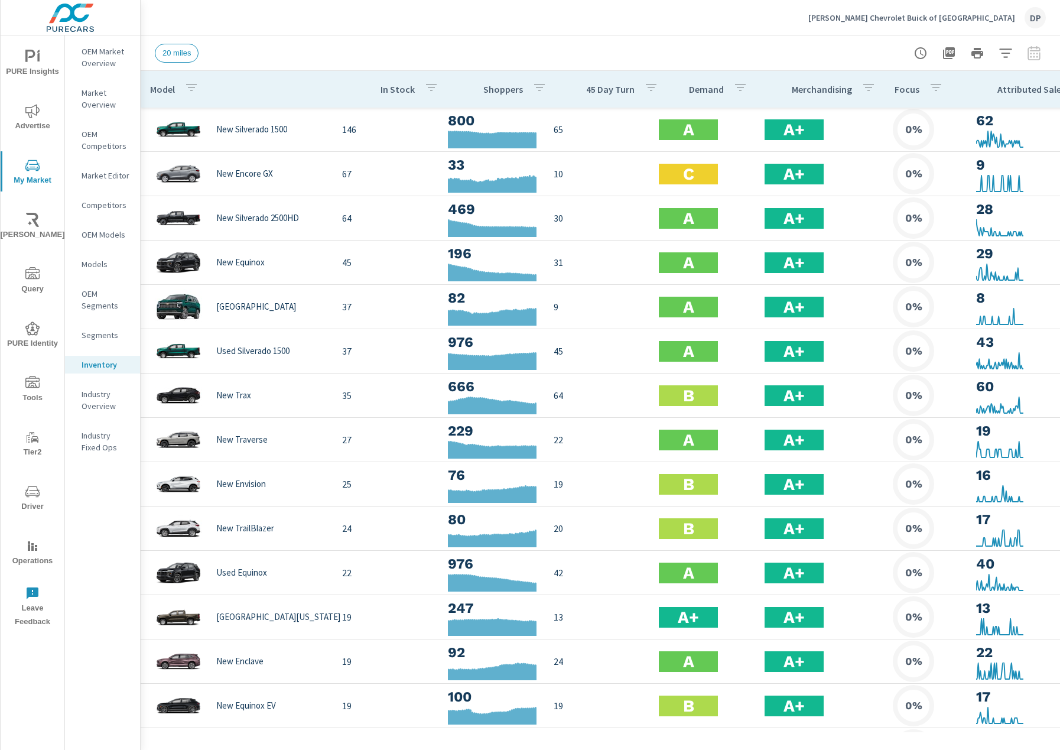
click at [1027, 94] on p "Attributed Sales" at bounding box center [1032, 89] width 68 height 12
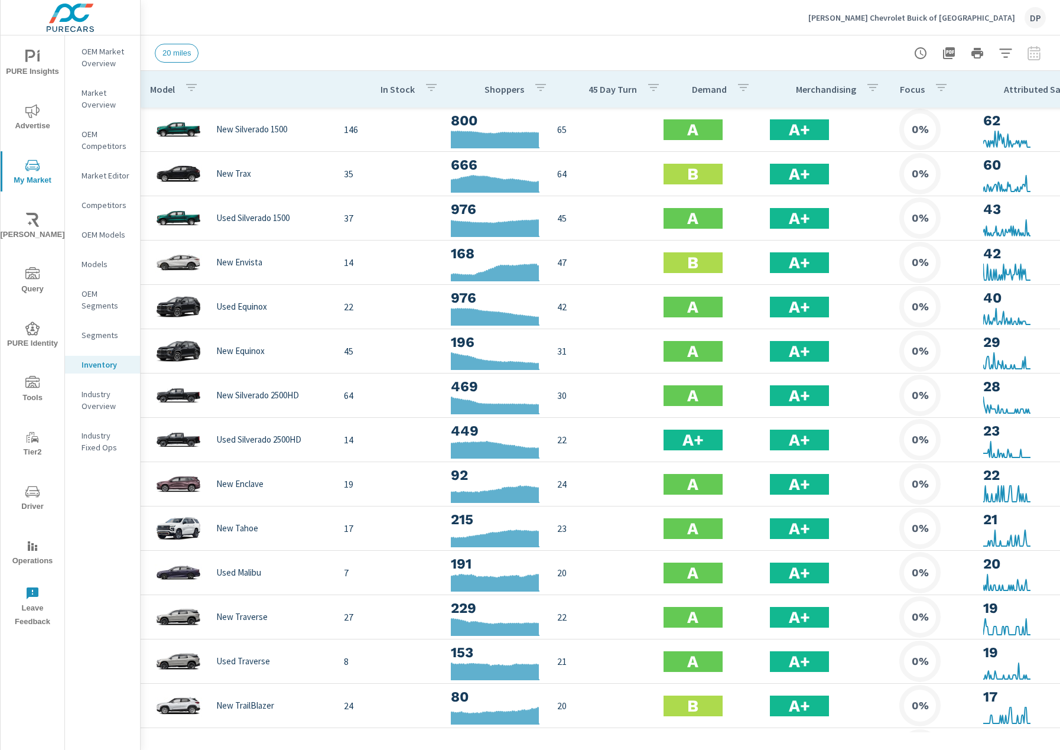
click at [857, 174] on div at bounding box center [530, 375] width 1060 height 750
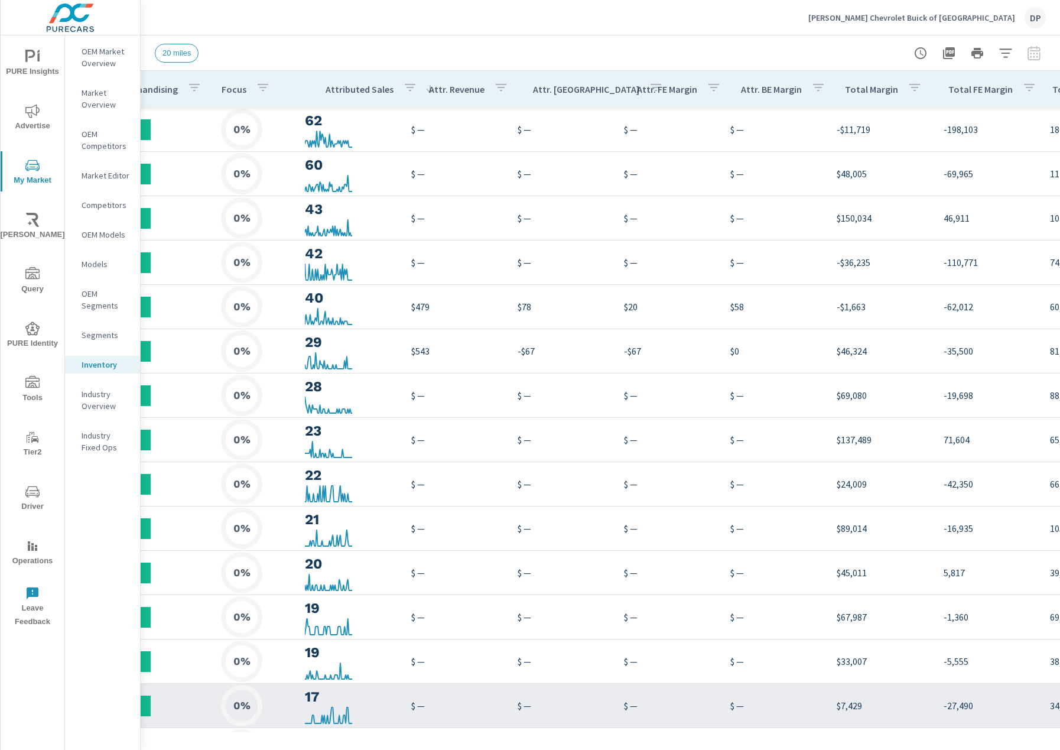
scroll to position [0, 698]
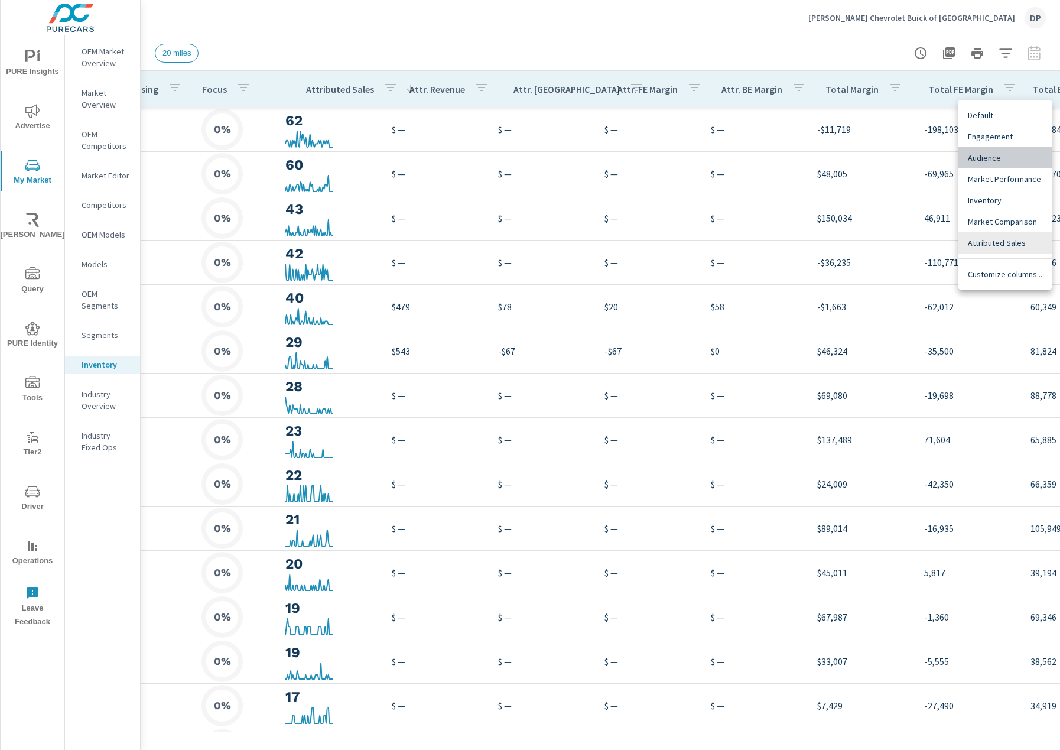
click at [1005, 165] on div "Audience" at bounding box center [1005, 157] width 93 height 21
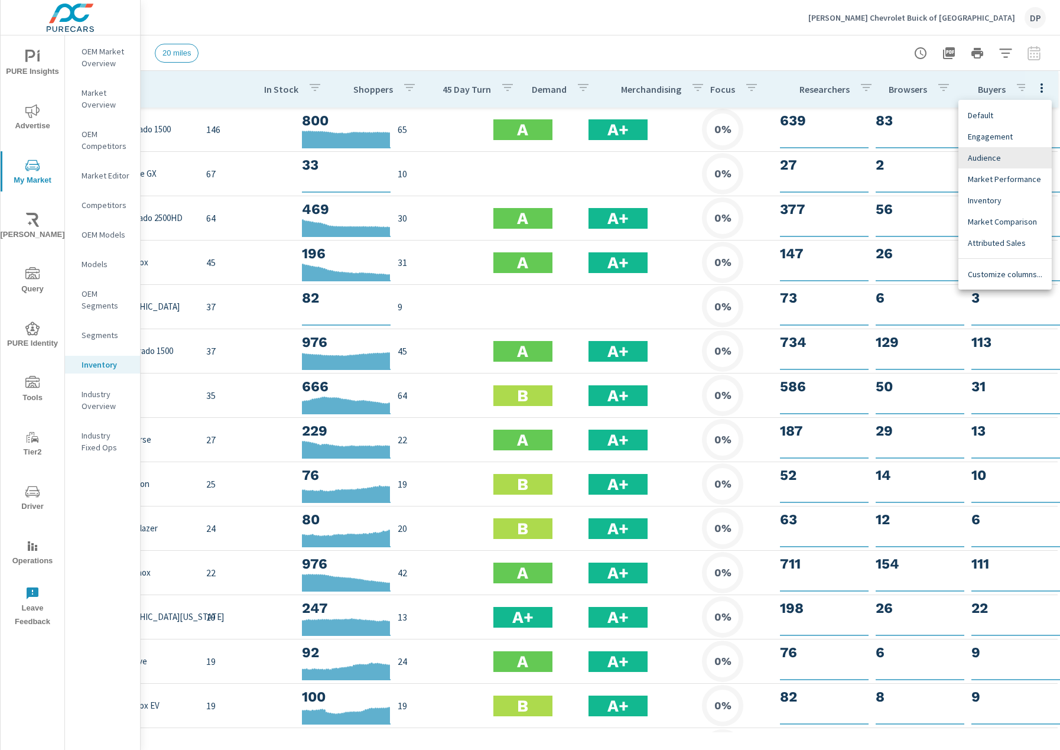
scroll to position [0, 120]
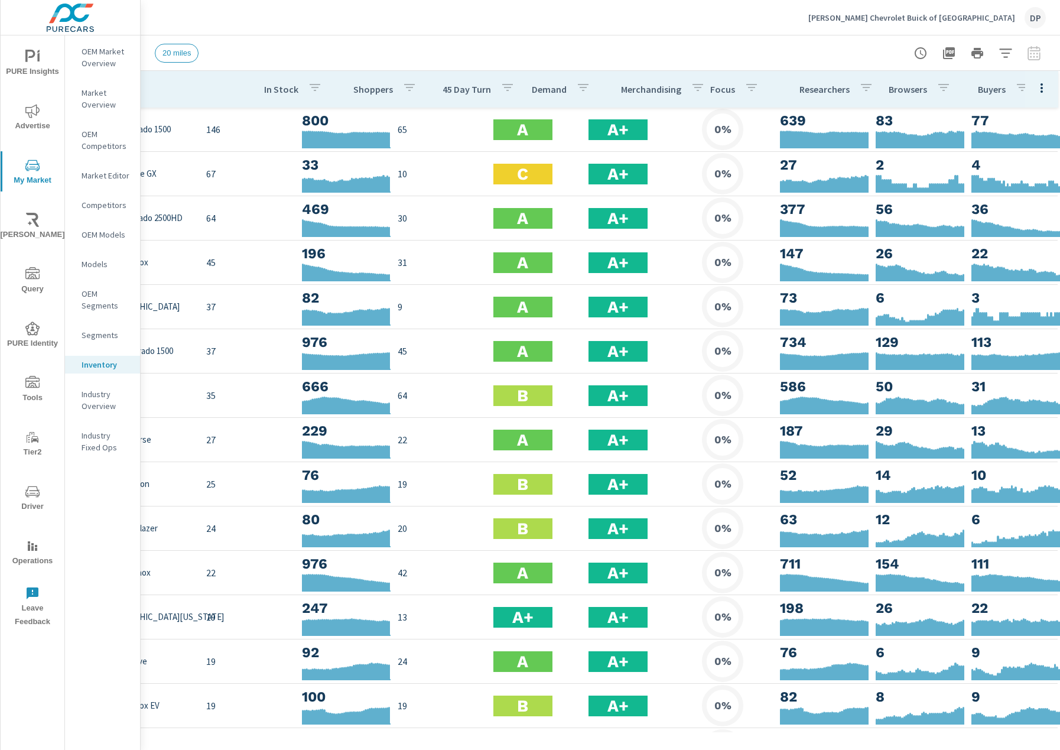
click at [1041, 90] on icon "button" at bounding box center [1042, 87] width 2 height 9
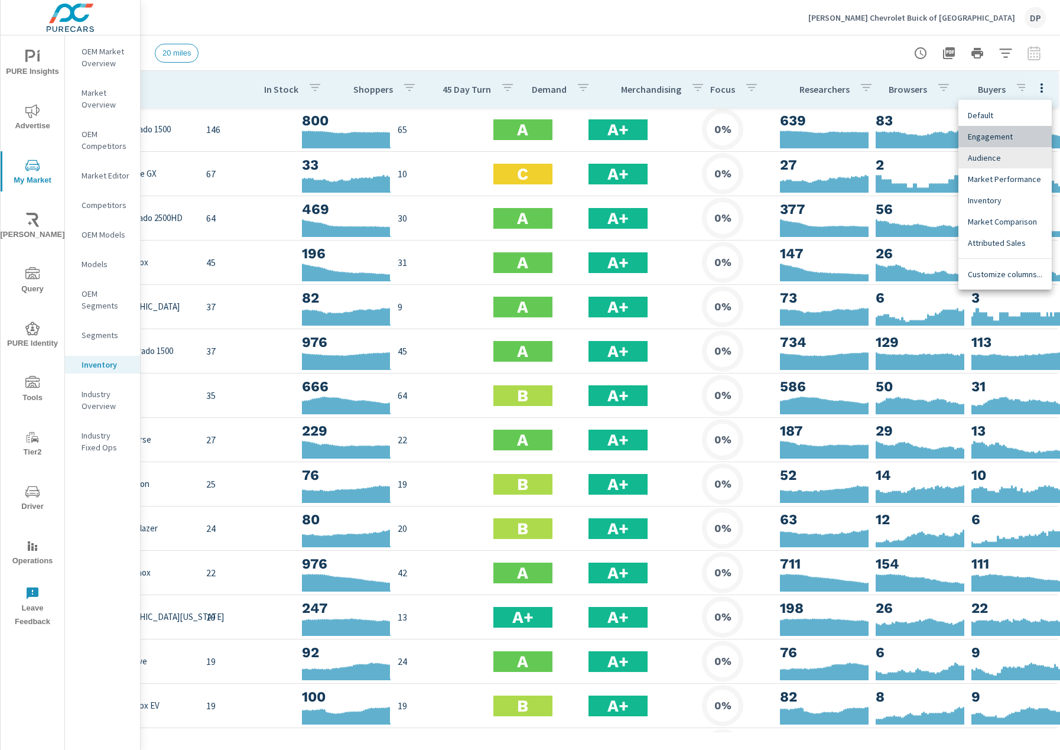
click at [998, 132] on span "Engagement" at bounding box center [1005, 137] width 74 height 12
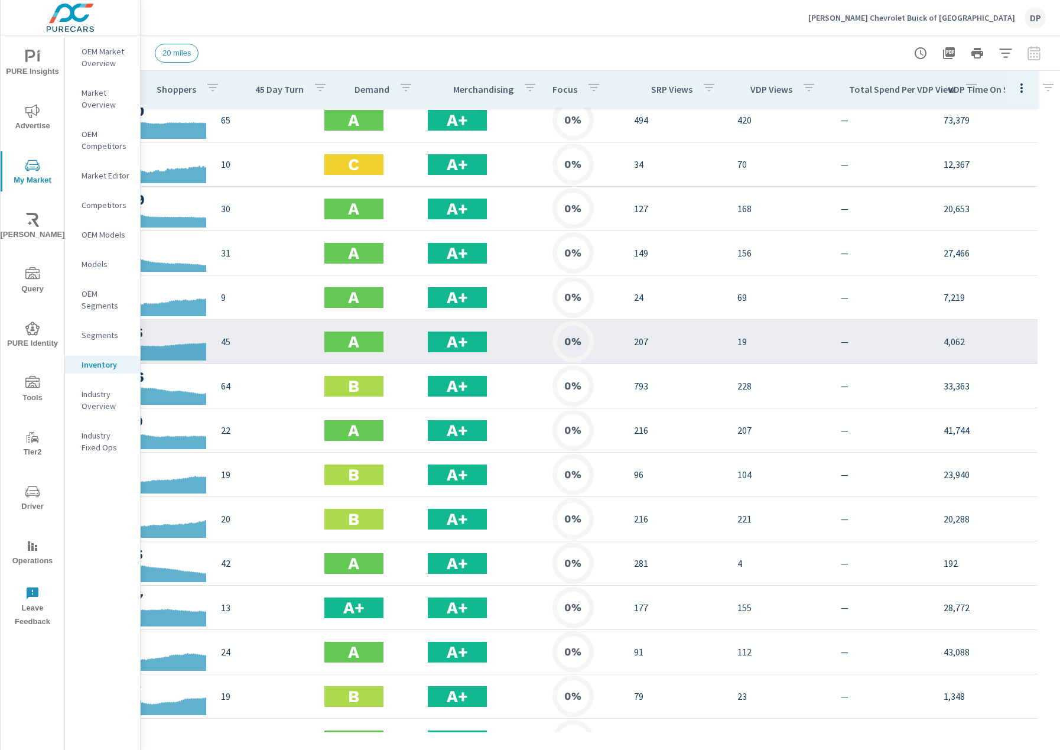
scroll to position [0, 323]
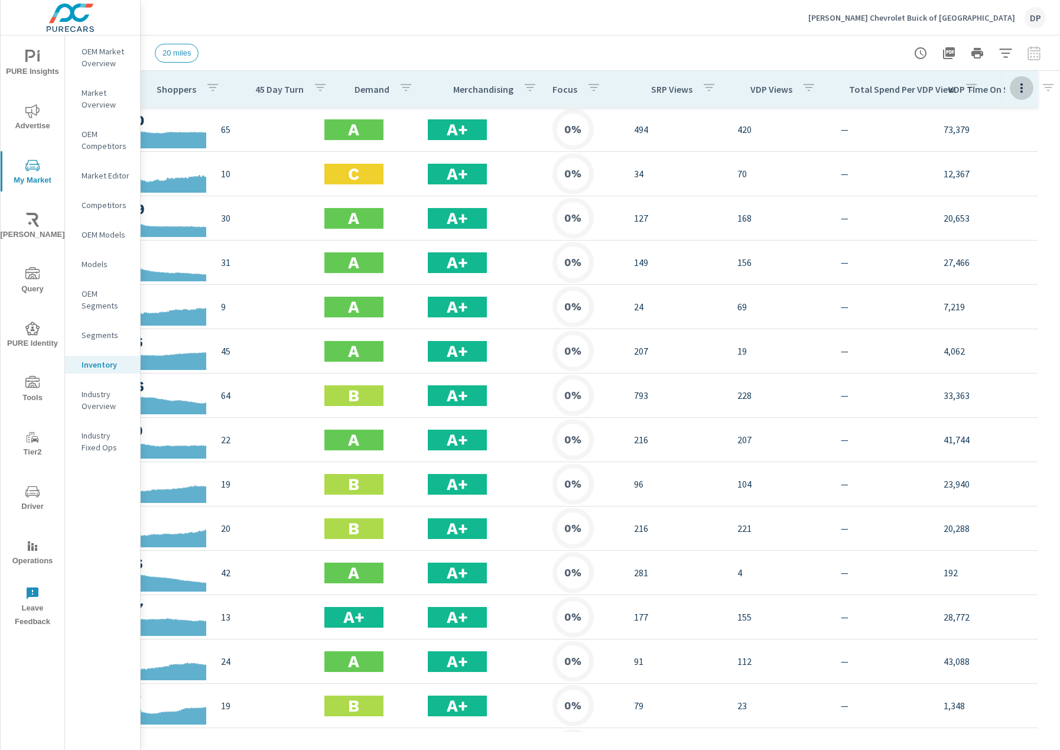
click at [1015, 91] on icon "button" at bounding box center [1022, 88] width 14 height 14
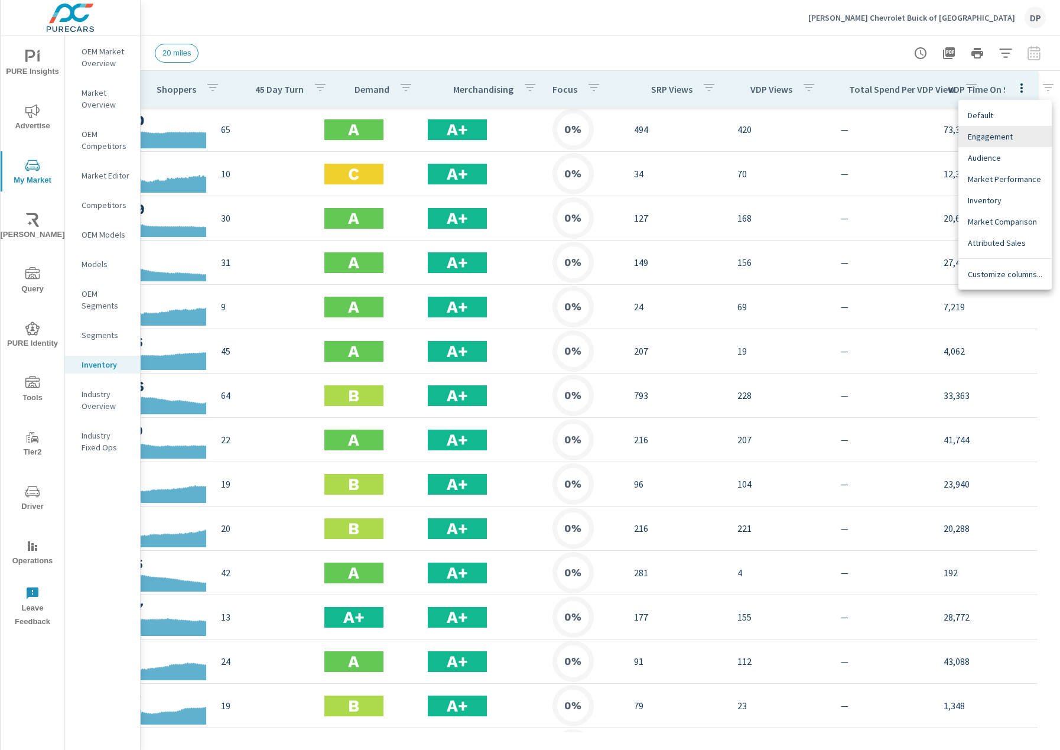
click at [1013, 237] on span "Attributed Sales" at bounding box center [1005, 243] width 74 height 12
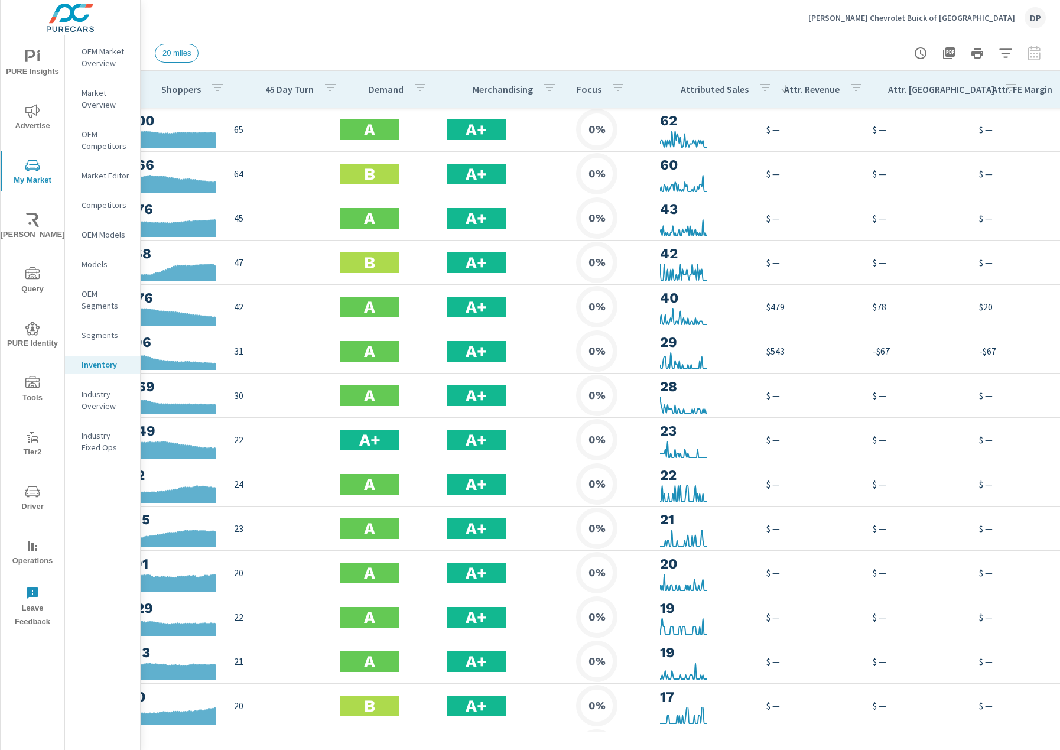
scroll to position [0, 698]
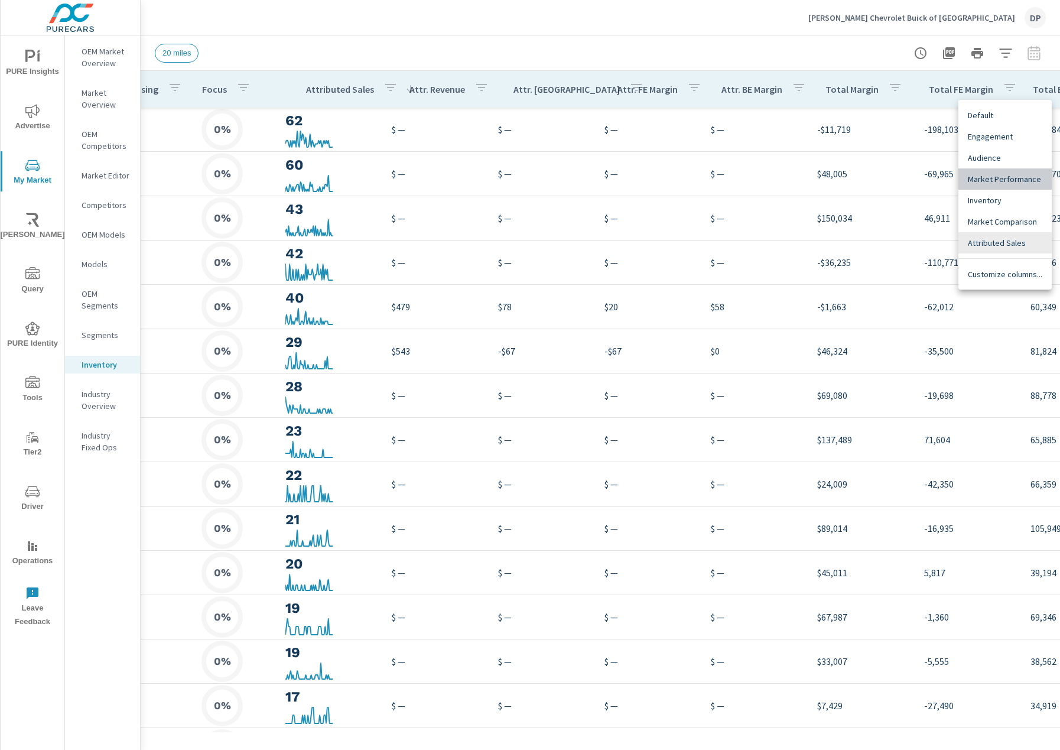
click at [1004, 174] on span "Market Performance" at bounding box center [1005, 179] width 74 height 12
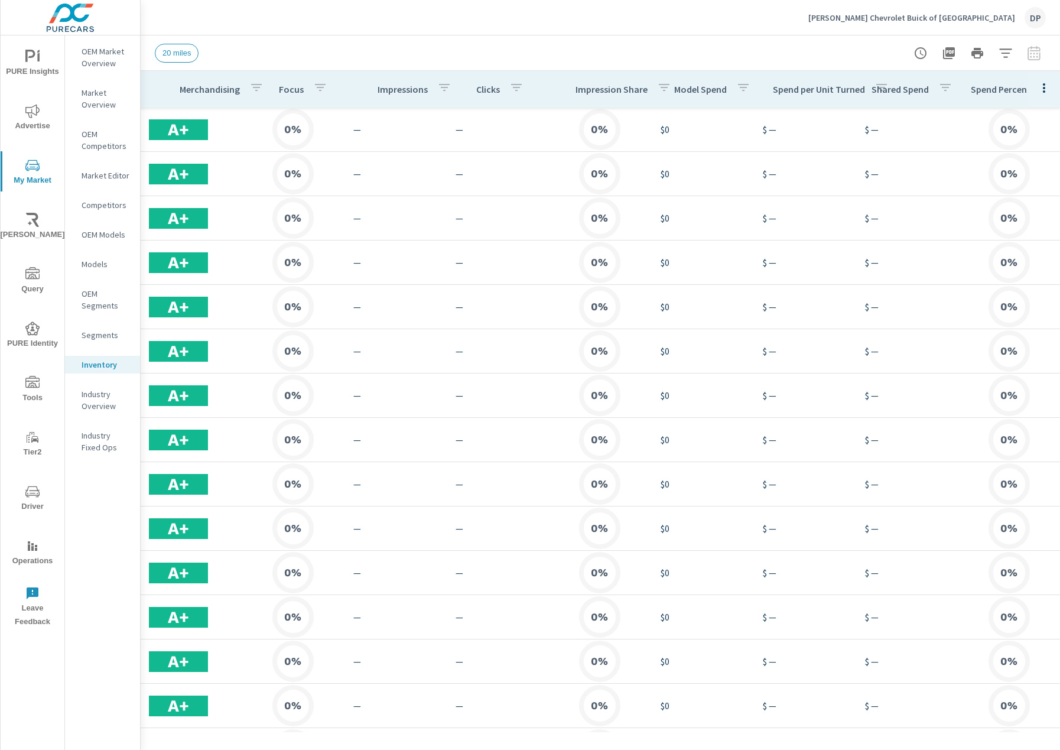
click at [1039, 95] on icon "button" at bounding box center [1044, 88] width 14 height 14
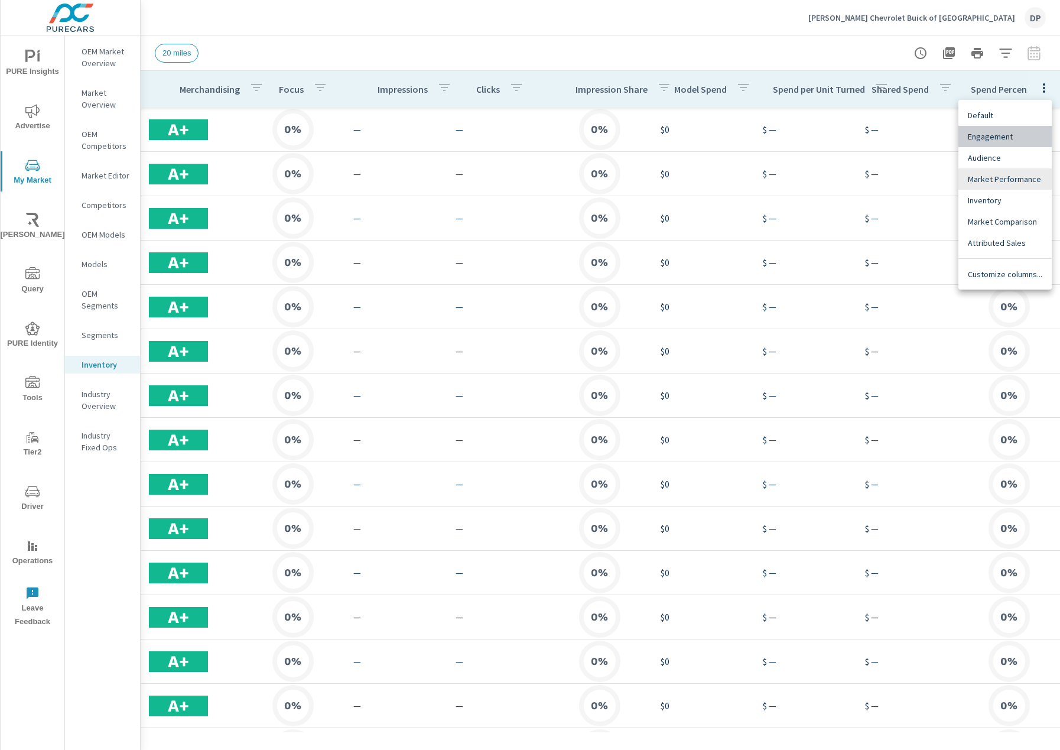
click at [1012, 134] on span "Engagement" at bounding box center [1005, 137] width 74 height 12
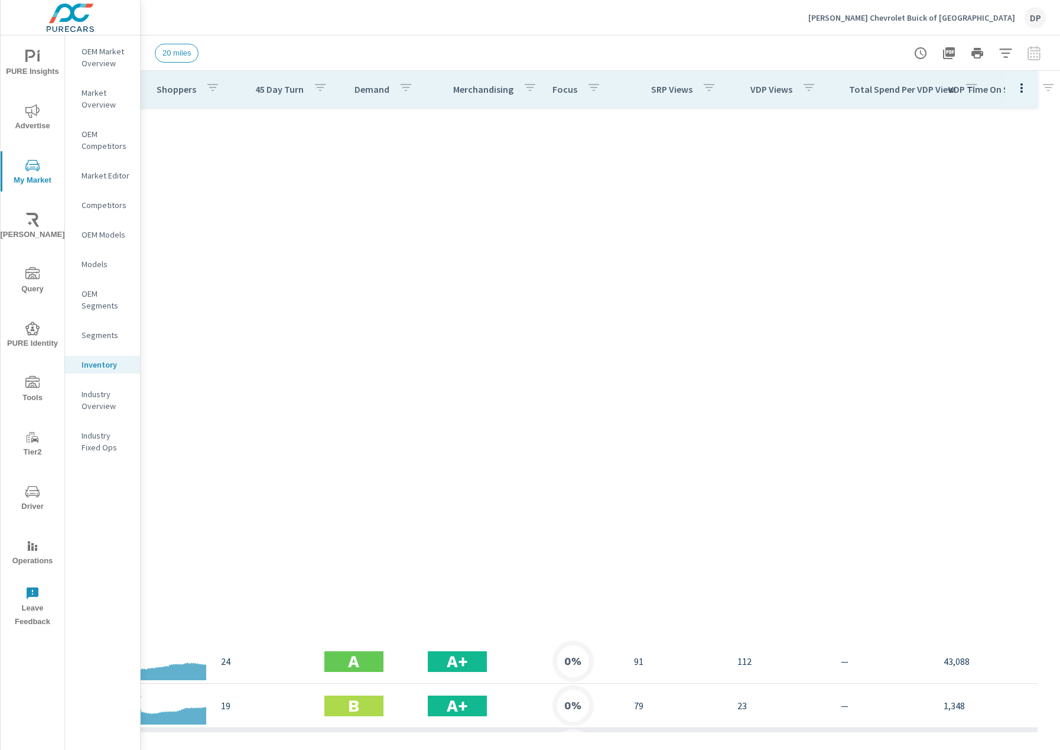
scroll to position [535, 323]
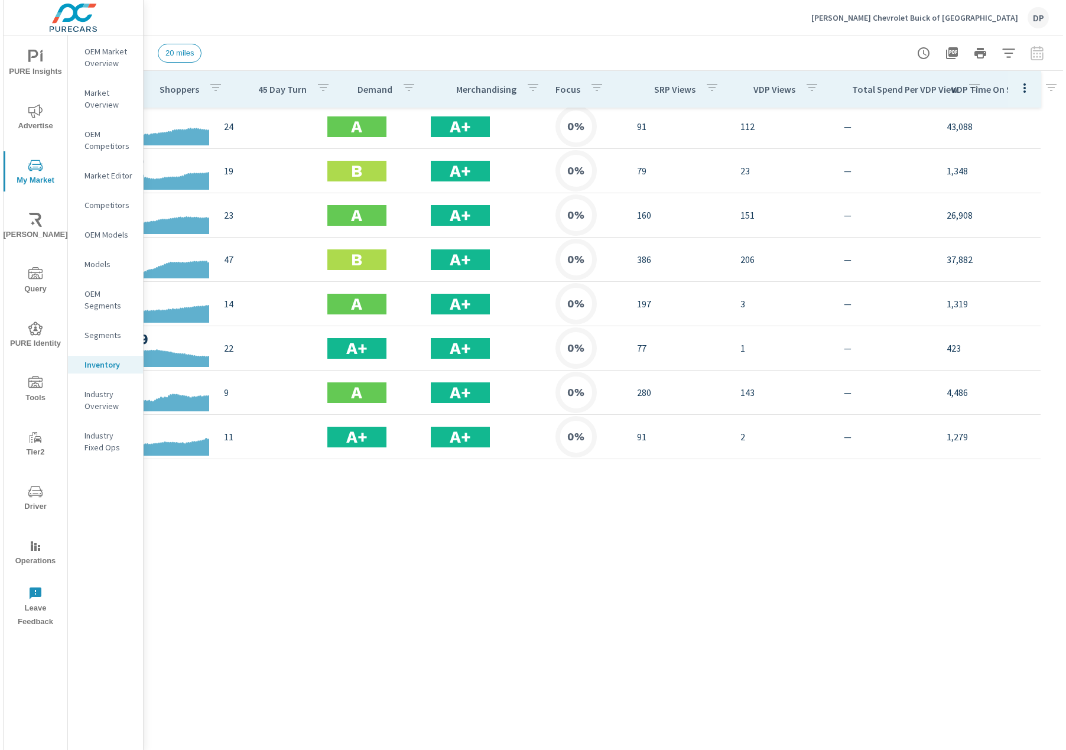
scroll to position [0, 323]
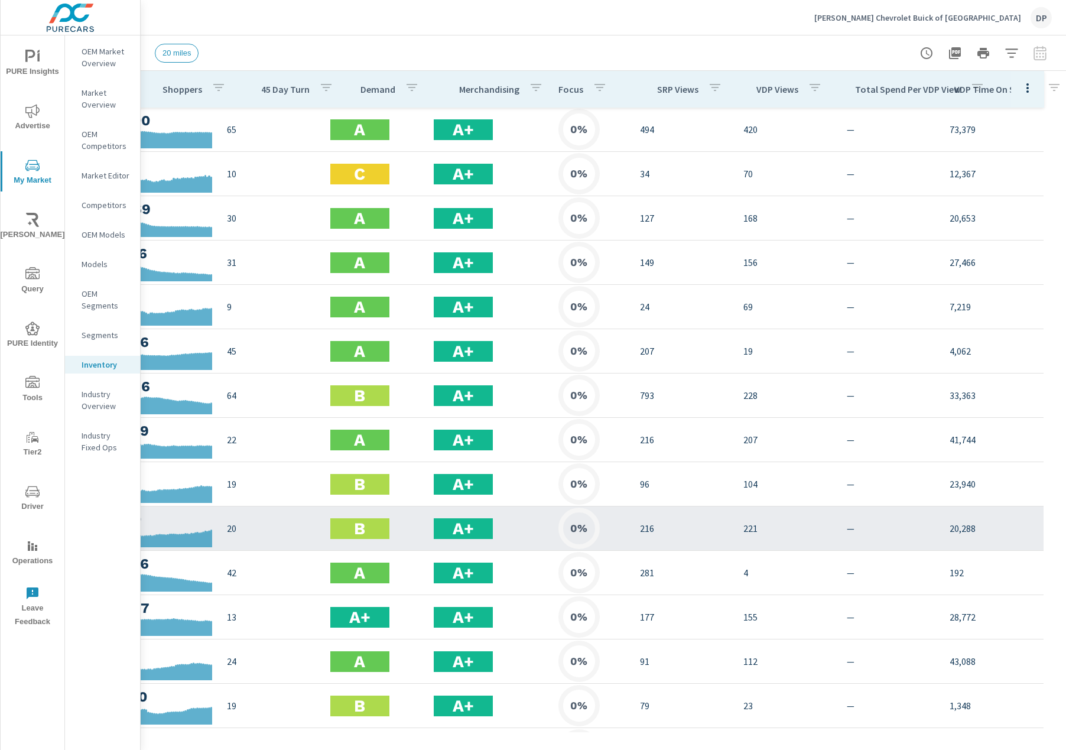
scroll to position [151, 317]
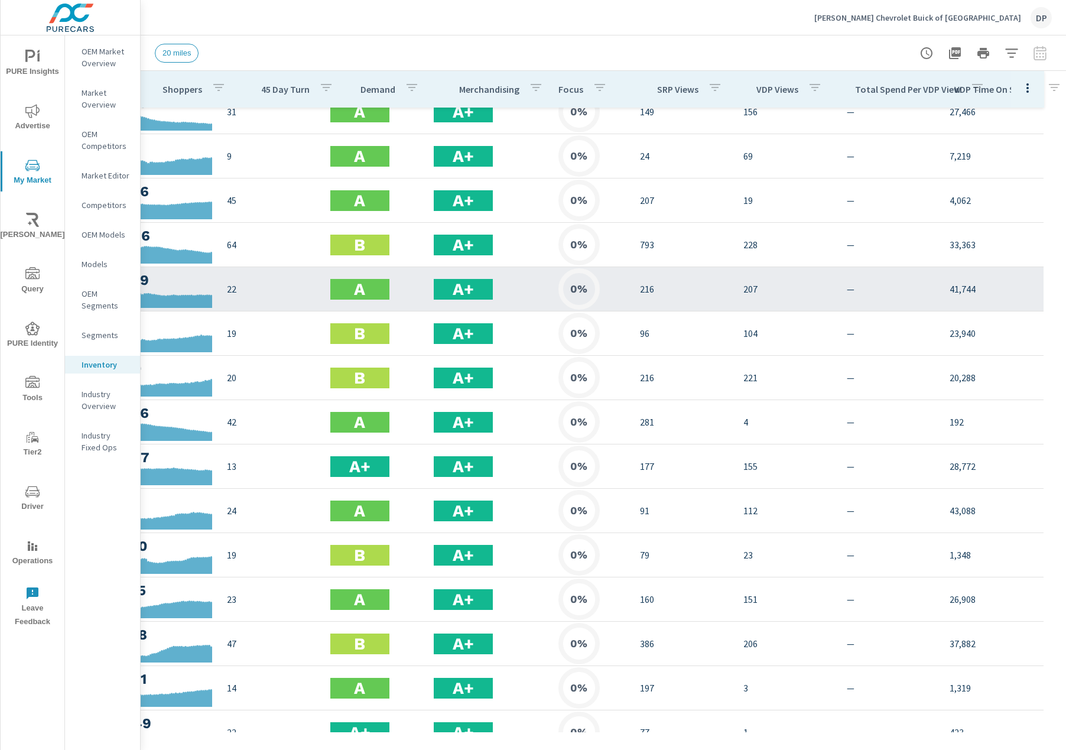
scroll to position [0, 317]
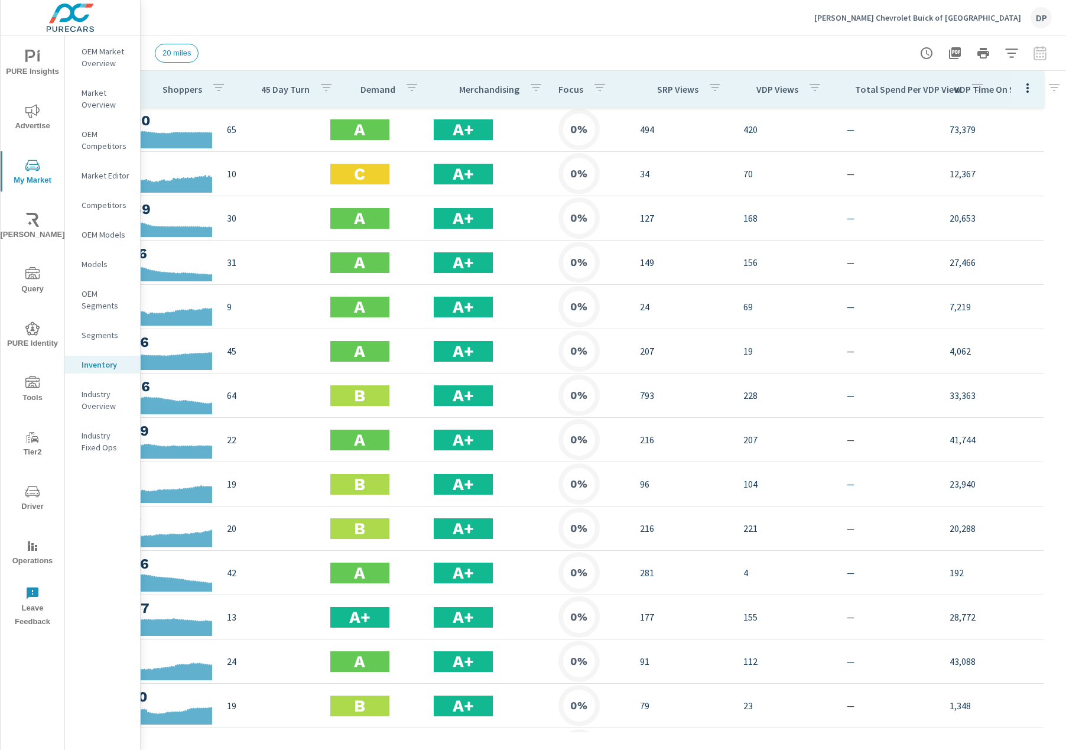
click at [1026, 85] on icon "button" at bounding box center [1028, 88] width 14 height 14
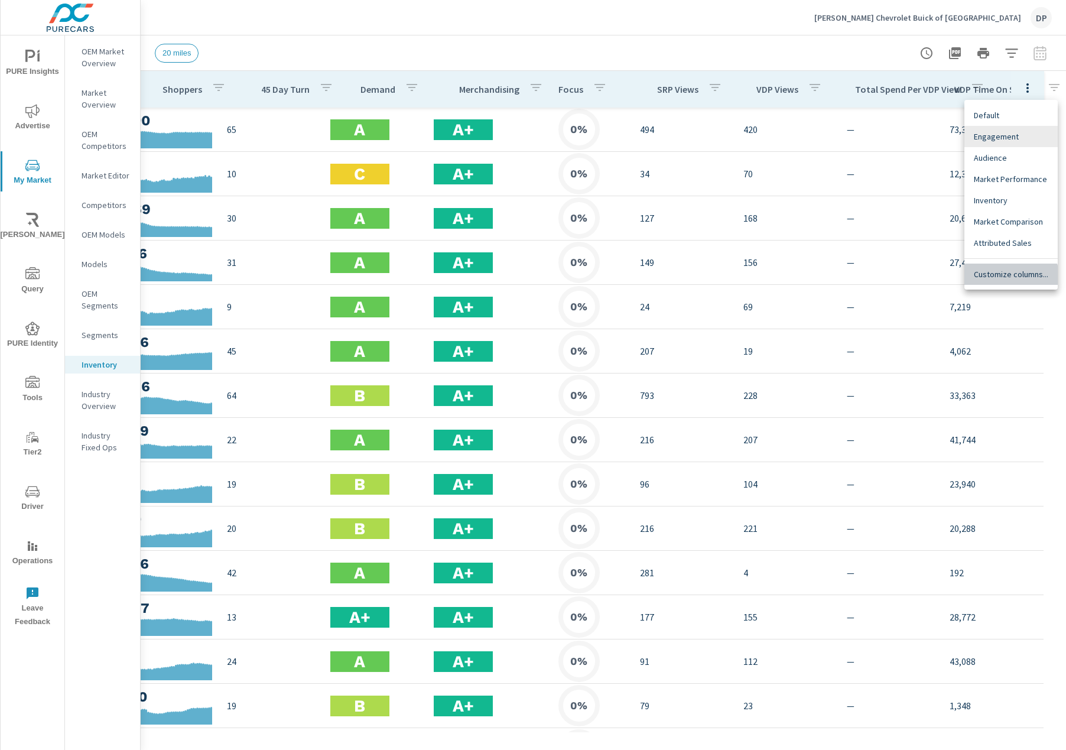
click at [1004, 280] on span "Customize columns..." at bounding box center [1011, 274] width 74 height 12
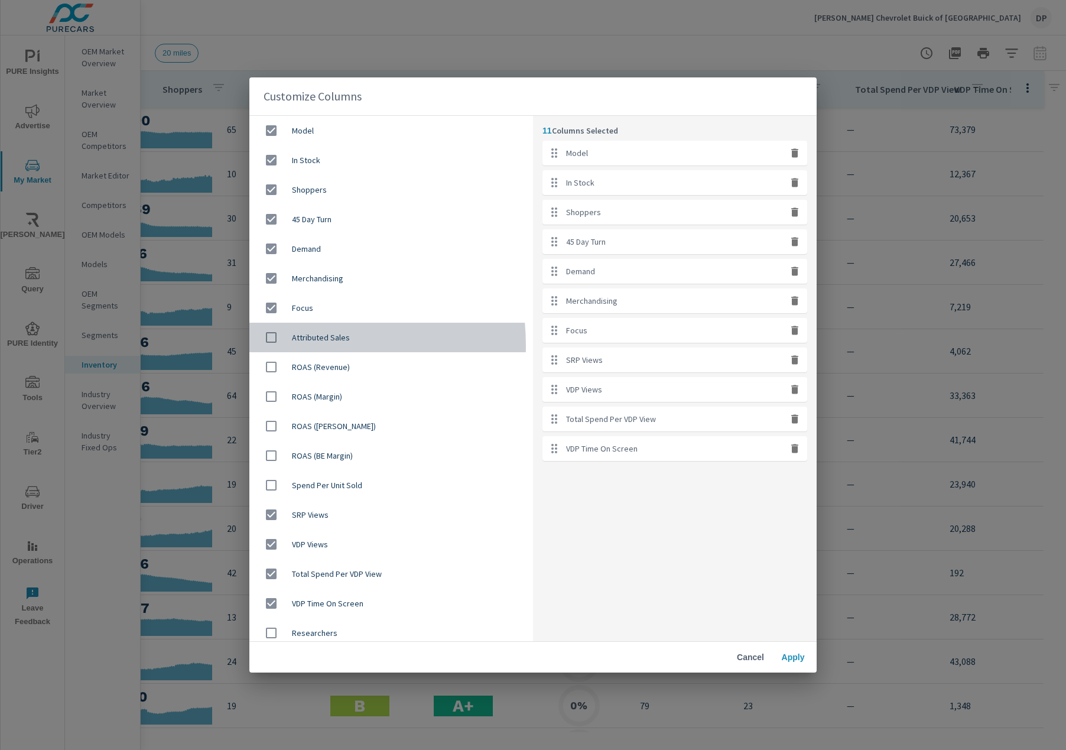
click at [275, 346] on input "checkbox" at bounding box center [271, 337] width 25 height 25
checkbox input "true"
click at [800, 652] on span "Apply" at bounding box center [793, 657] width 28 height 11
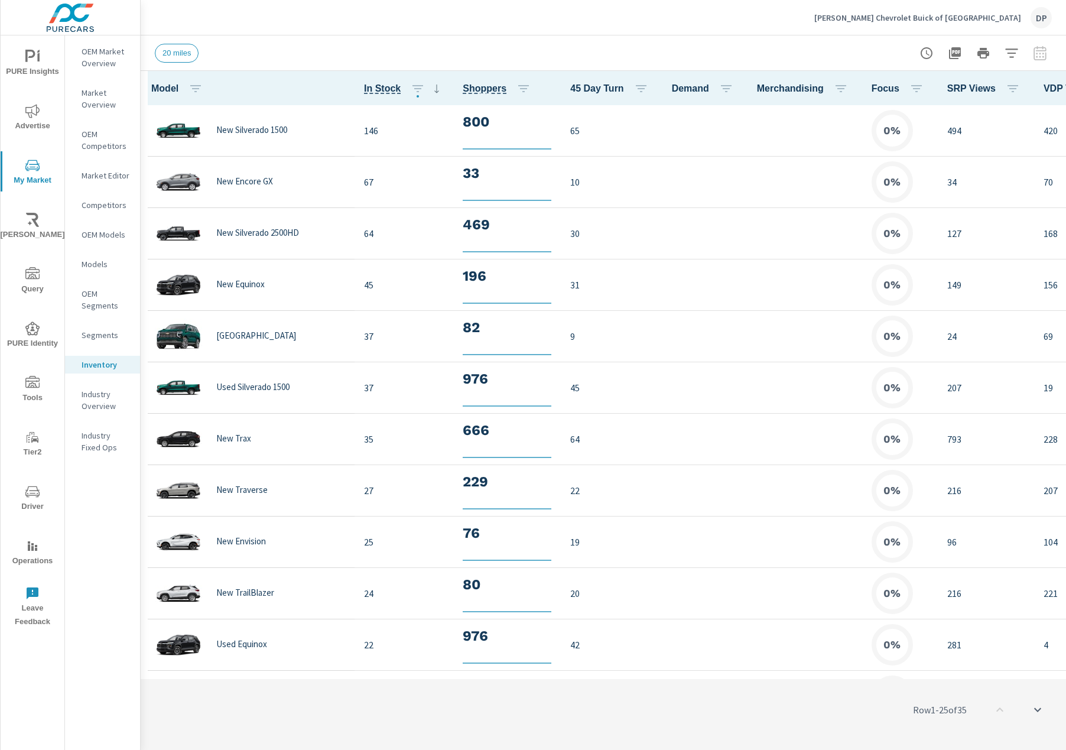
scroll to position [1, 0]
